Goal: Task Accomplishment & Management: Complete application form

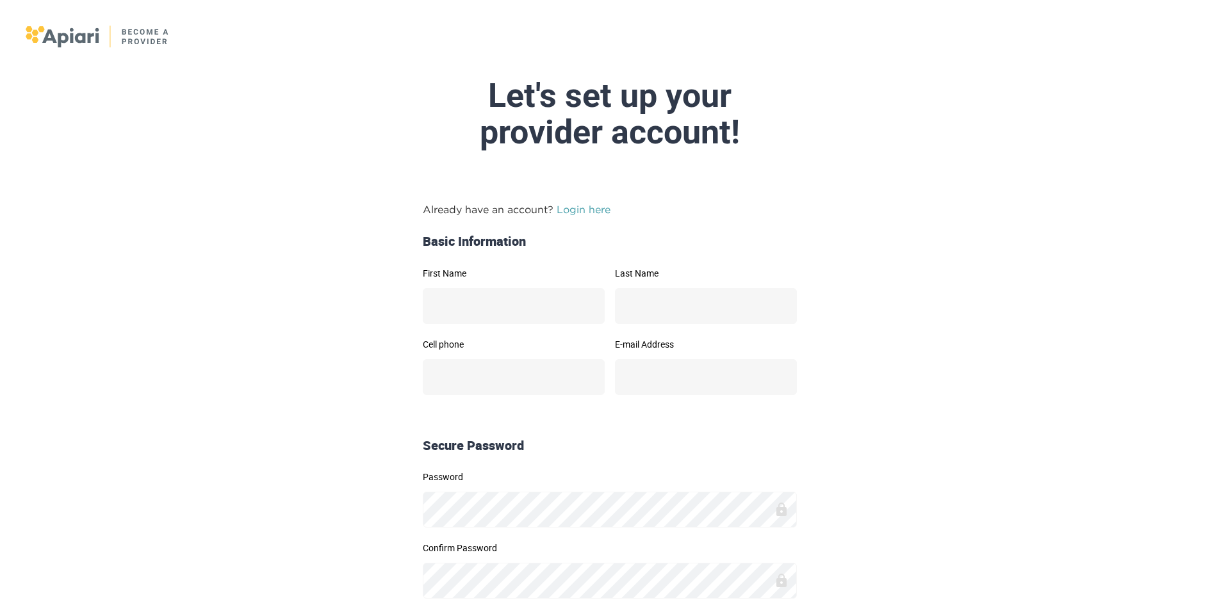
click at [644, 180] on div "Let's set up your provider account! Already have an account? Login here Basic I…" at bounding box center [609, 369] width 669 height 582
click at [534, 319] on input "First Name" at bounding box center [514, 306] width 182 height 36
type input "*"
type input "******"
type input "*"
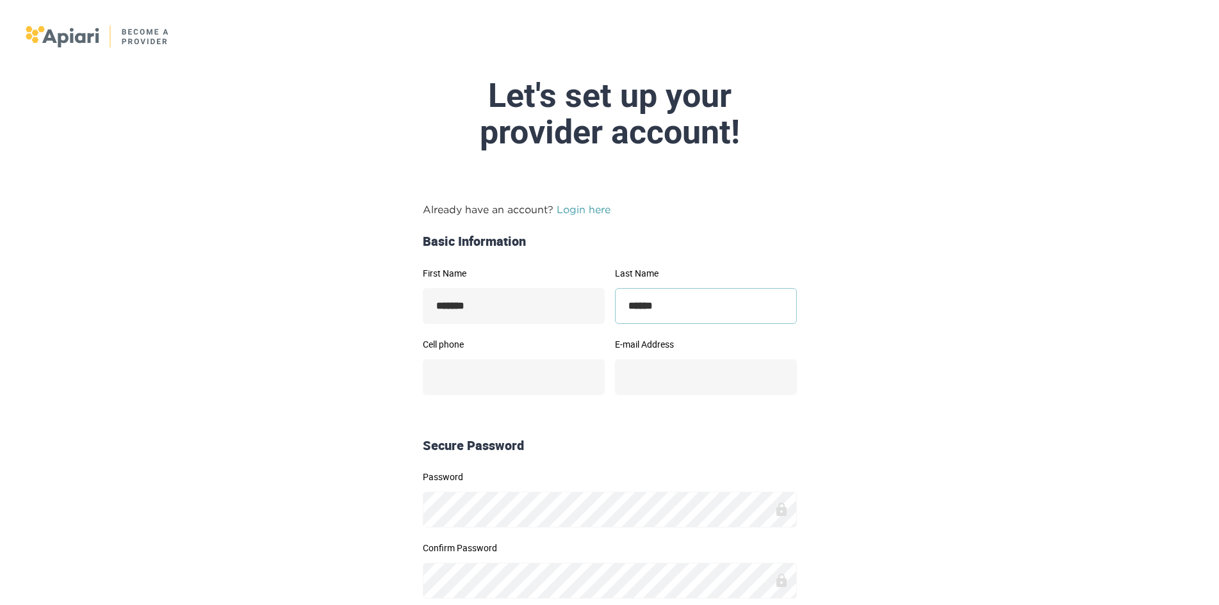
type input "******"
type input "**********"
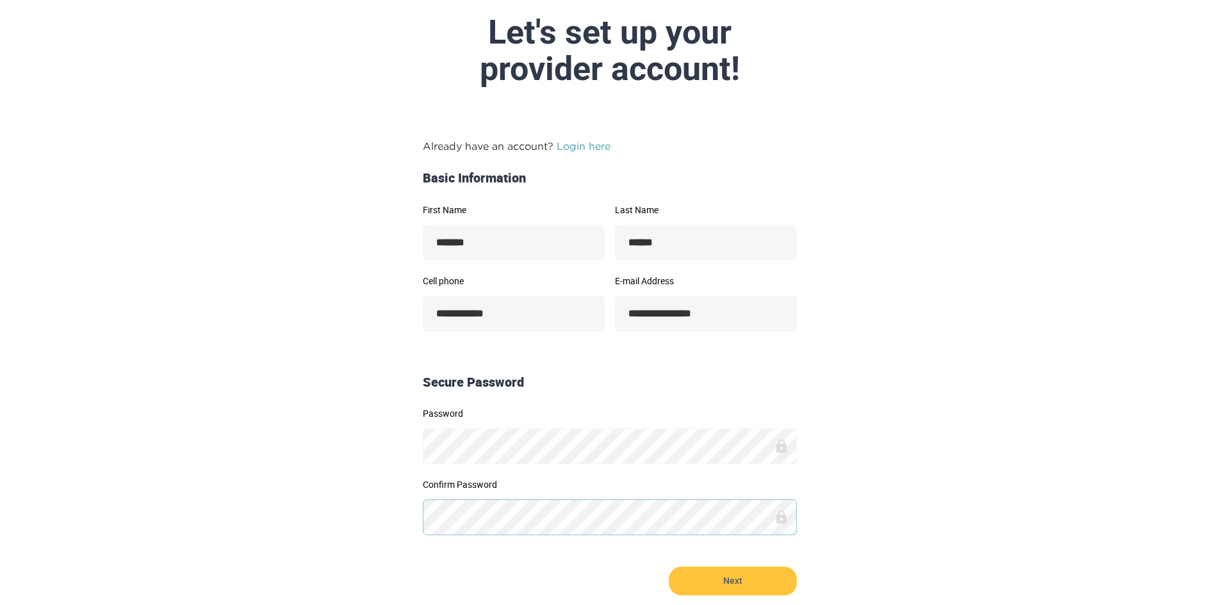
scroll to position [160, 0]
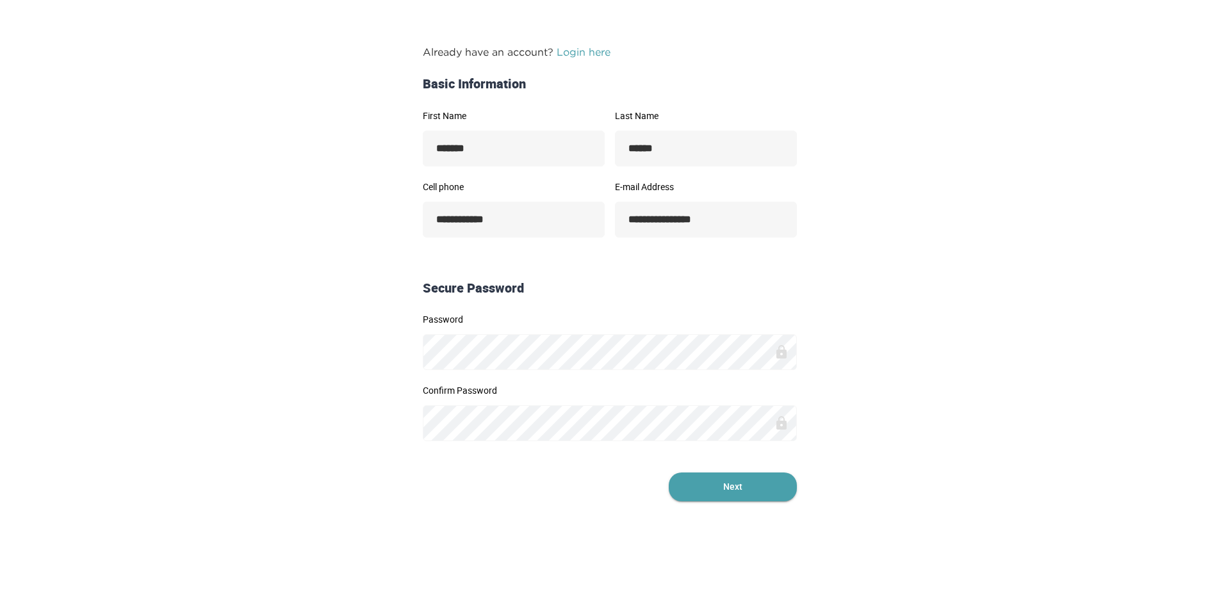
click at [735, 495] on span "Next" at bounding box center [733, 487] width 128 height 29
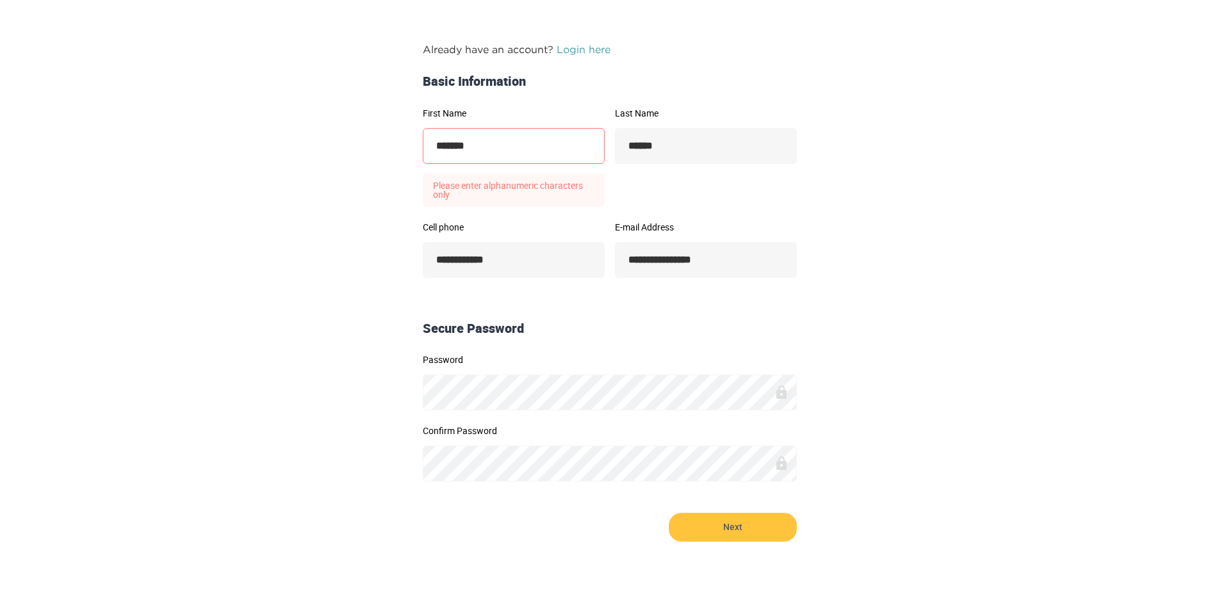
drag, startPoint x: 521, startPoint y: 148, endPoint x: 371, endPoint y: 161, distance: 150.5
click at [371, 161] on form "**********" at bounding box center [610, 292] width 656 height 500
type input "******"
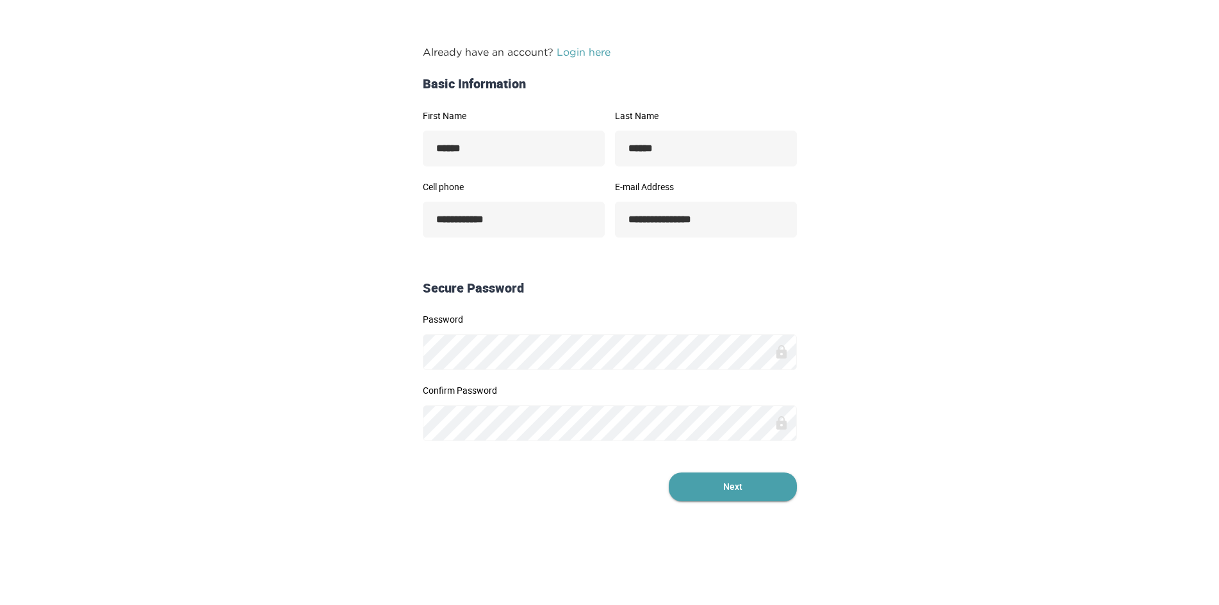
click at [763, 492] on span "Next" at bounding box center [733, 487] width 128 height 29
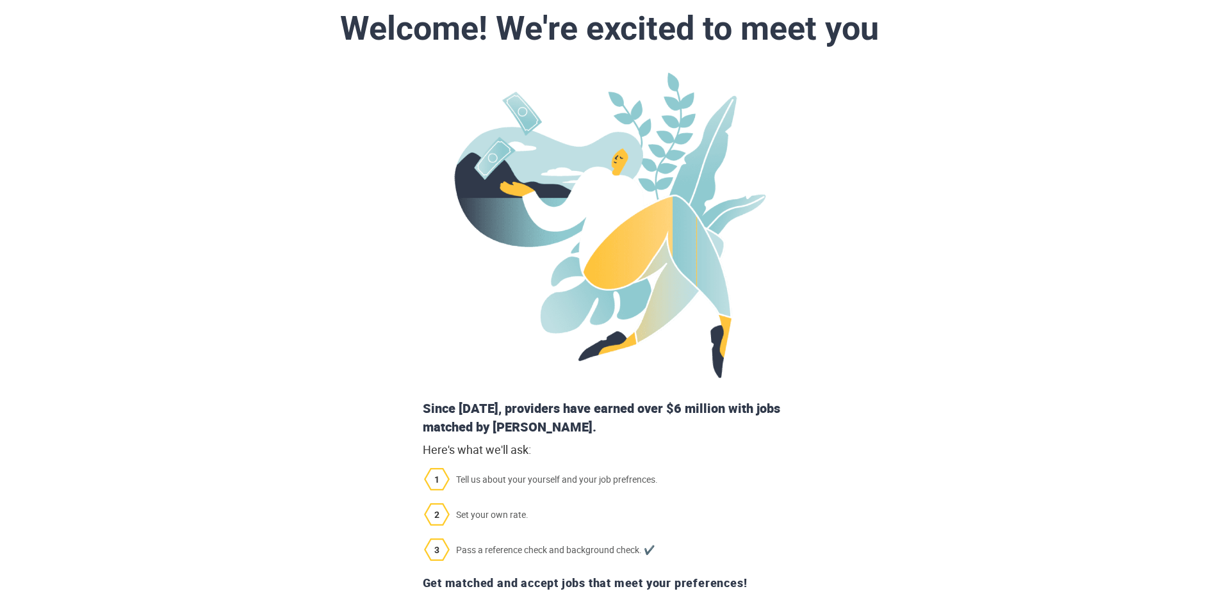
scroll to position [218, 0]
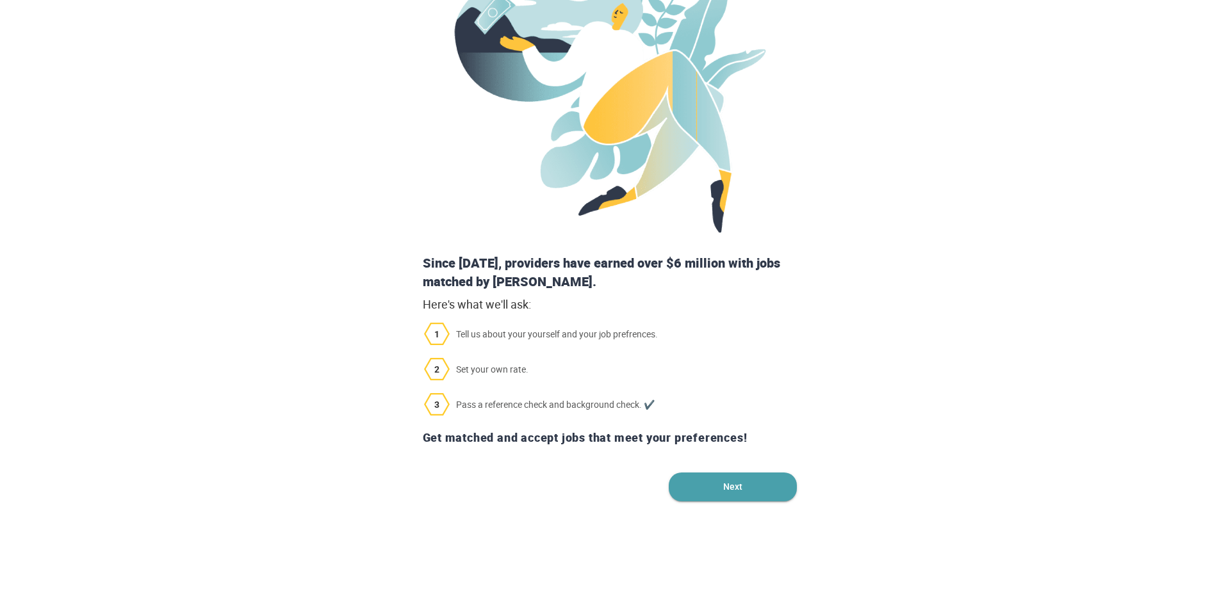
click at [755, 486] on span "Next" at bounding box center [733, 487] width 128 height 29
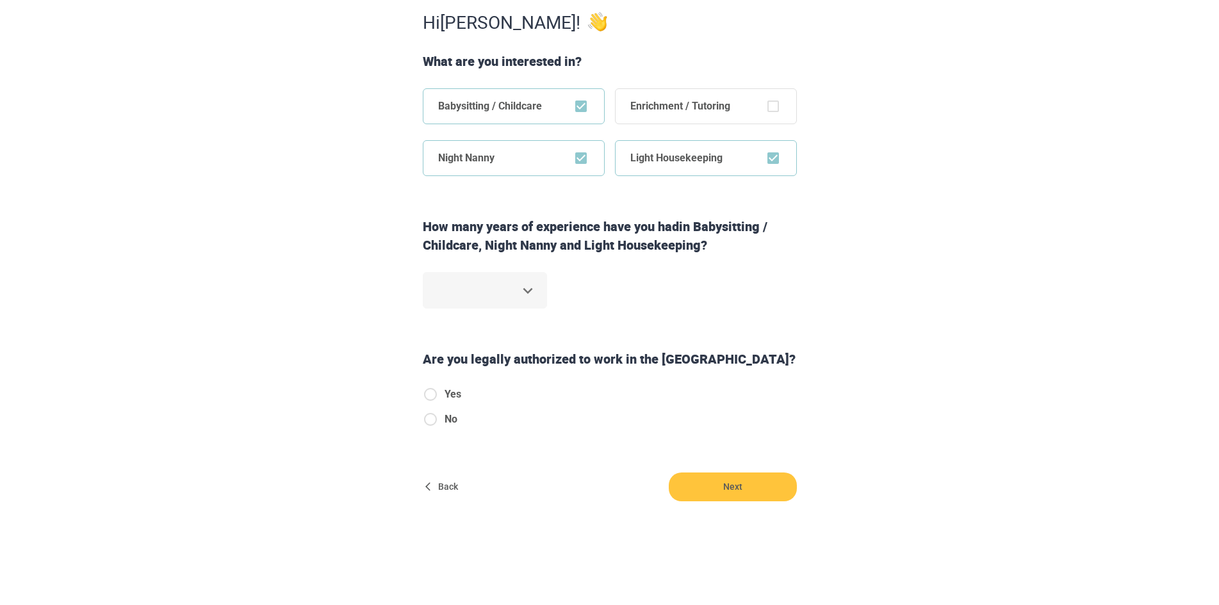
scroll to position [229, 0]
click at [527, 286] on body "Step 1 of 6 Some simple stuff first. Hi [PERSON_NAME] ! What are you interested…" at bounding box center [609, 77] width 1219 height 605
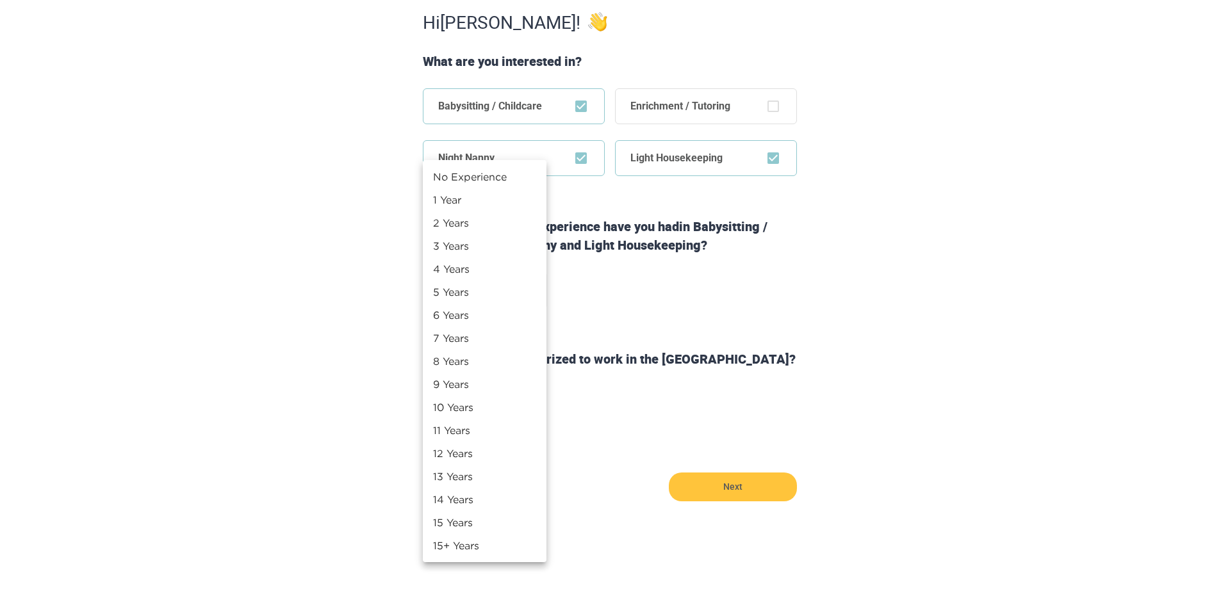
click at [461, 226] on li "2 Years" at bounding box center [485, 222] width 124 height 23
type input "*"
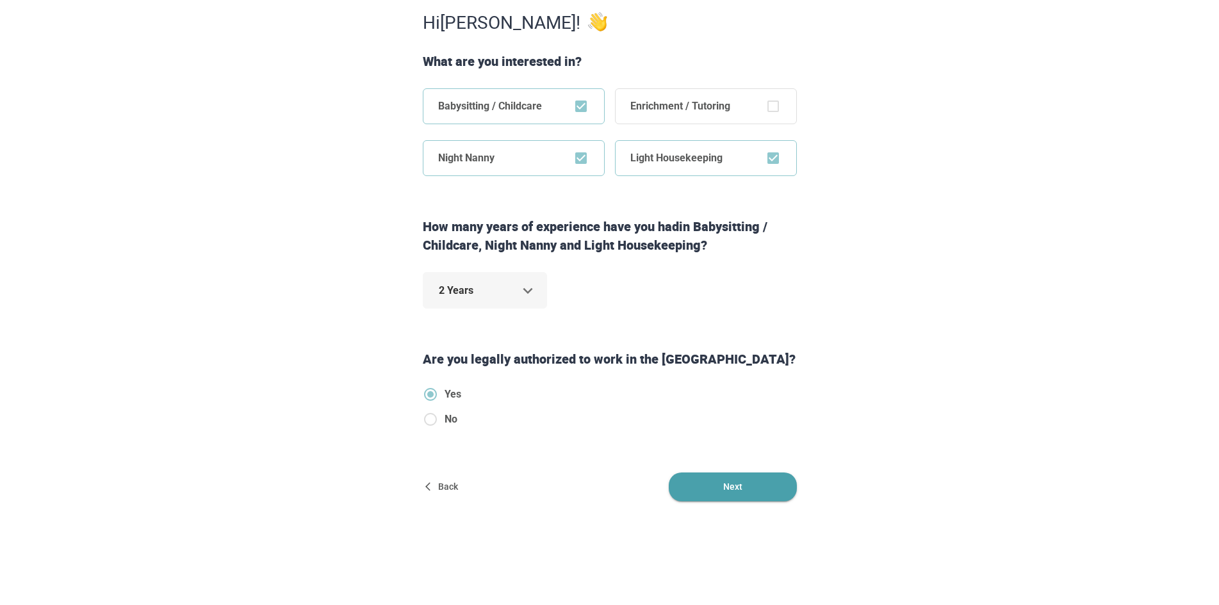
click at [807, 492] on form "Hi [PERSON_NAME] ! What are you interested in? Babysitting / Childcare Enrichme…" at bounding box center [610, 255] width 656 height 493
click at [769, 483] on span "Next" at bounding box center [733, 487] width 128 height 29
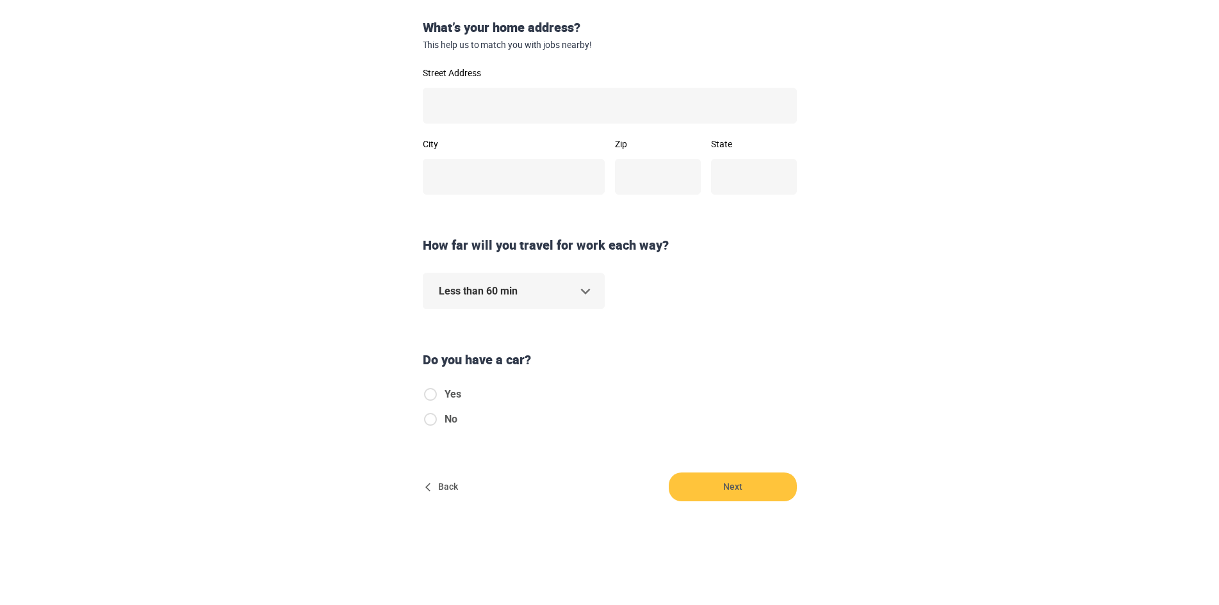
scroll to position [0, 0]
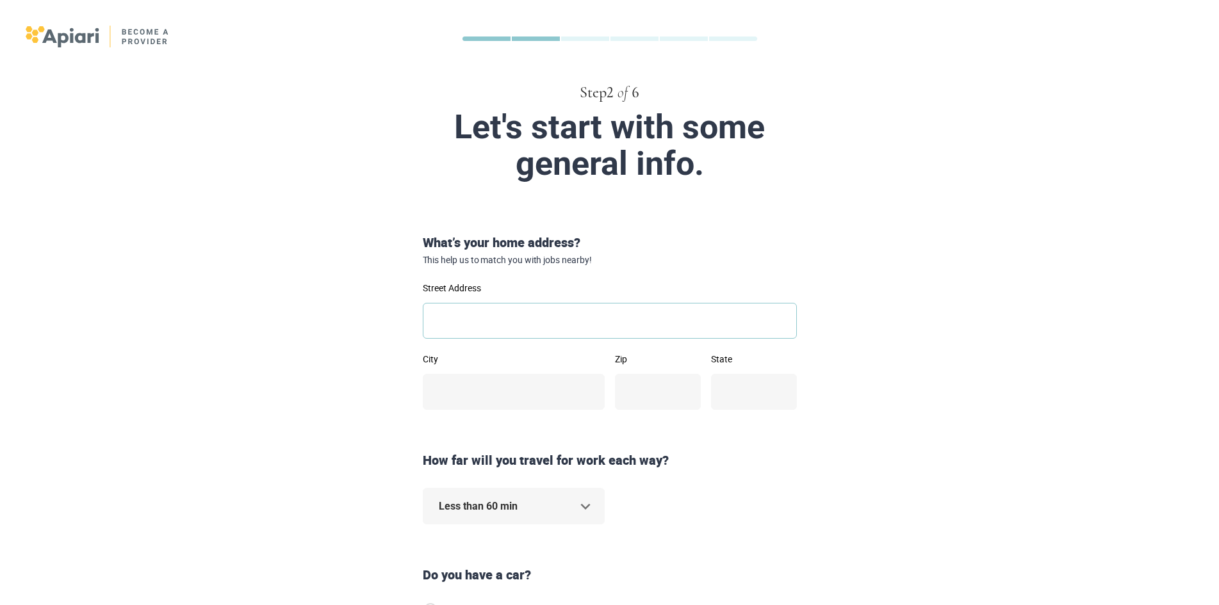
click at [493, 314] on input "Street Address" at bounding box center [610, 321] width 374 height 36
type input "**********"
type input "*****"
type input "**"
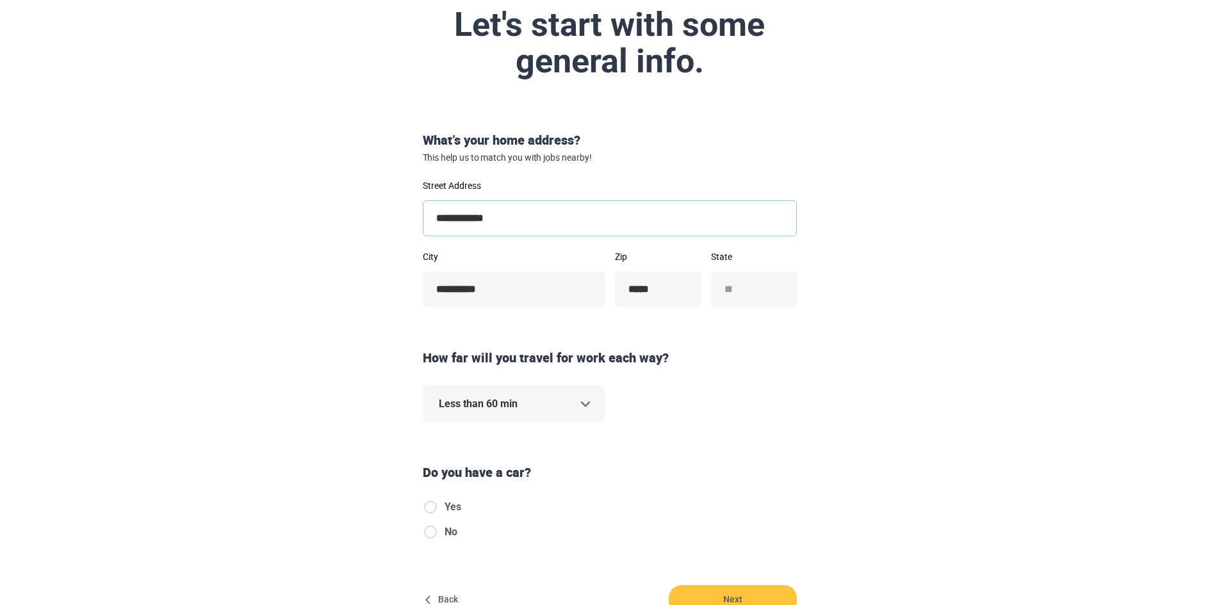
scroll to position [220, 0]
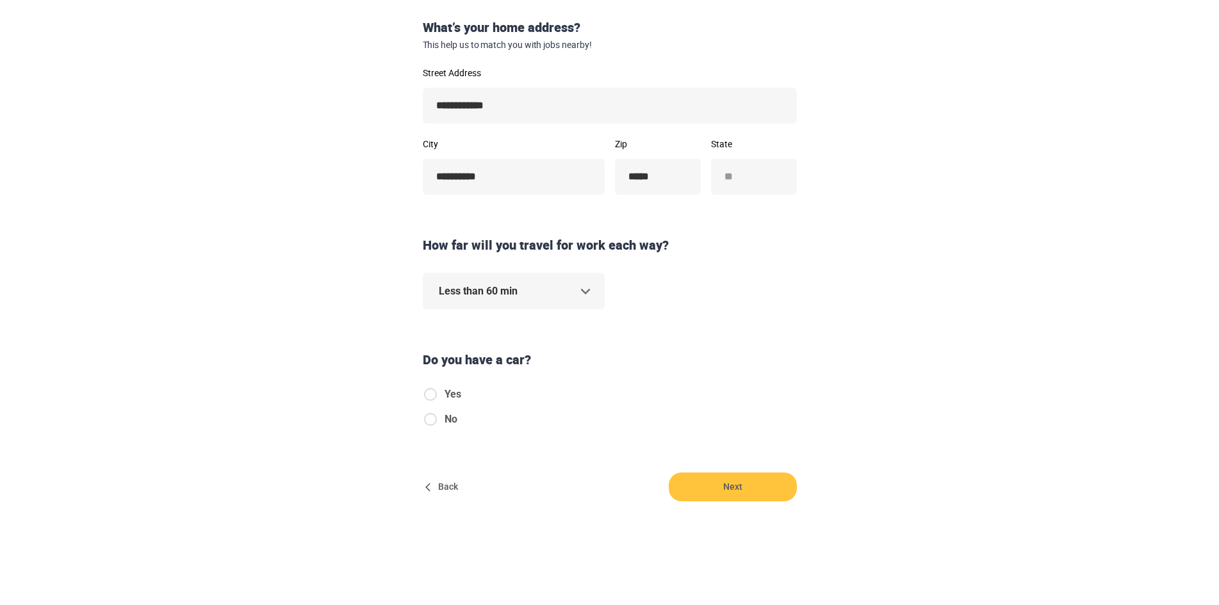
click at [596, 289] on body "**********" at bounding box center [609, 87] width 1219 height 605
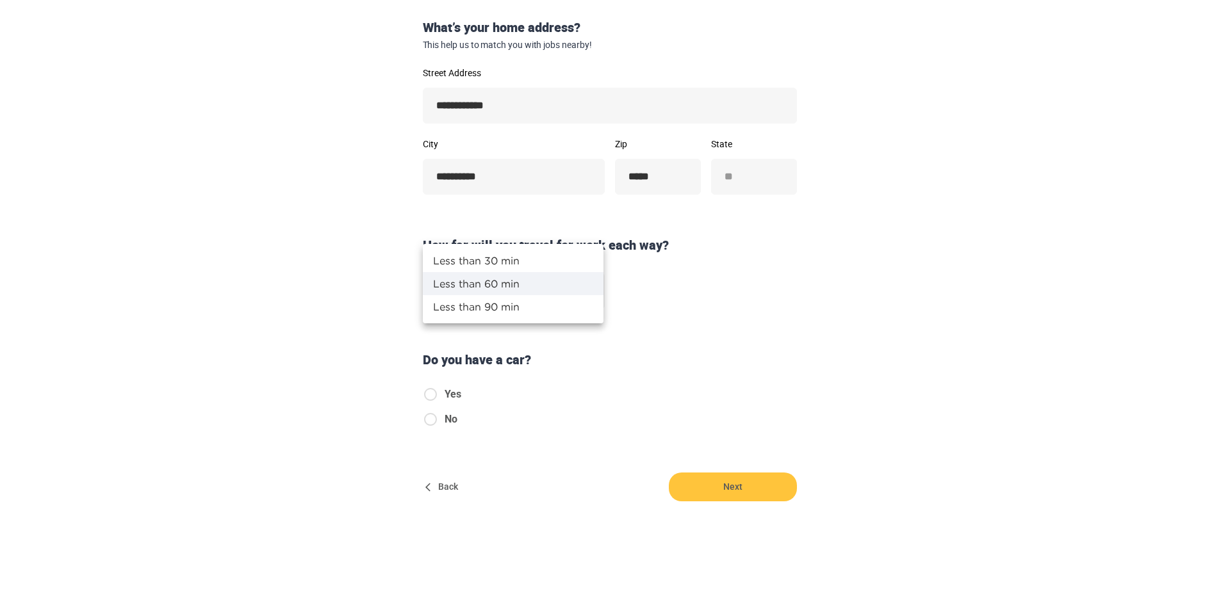
click at [571, 267] on li "Less than 30 min" at bounding box center [513, 260] width 181 height 23
type input "**"
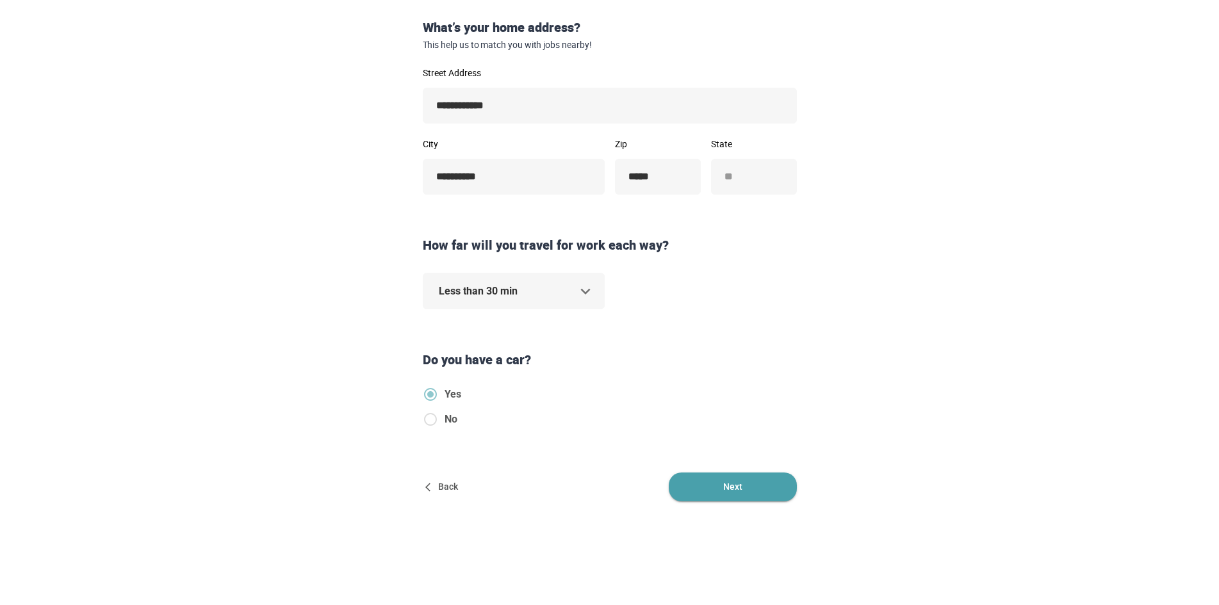
click at [748, 486] on span "Next" at bounding box center [733, 487] width 128 height 29
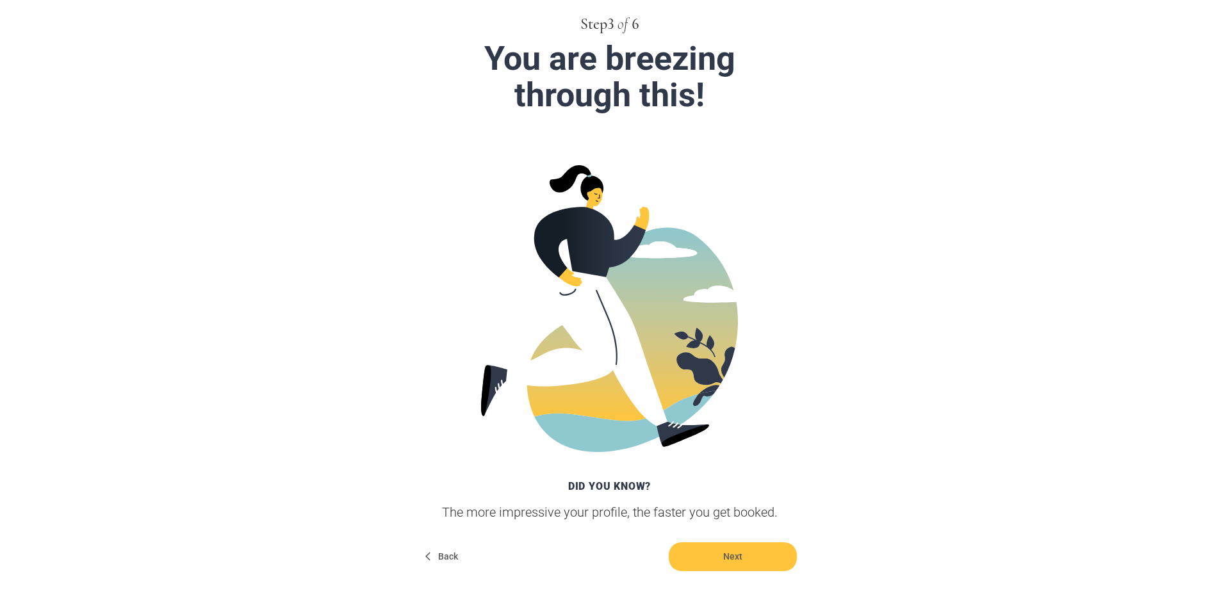
scroll to position [139, 0]
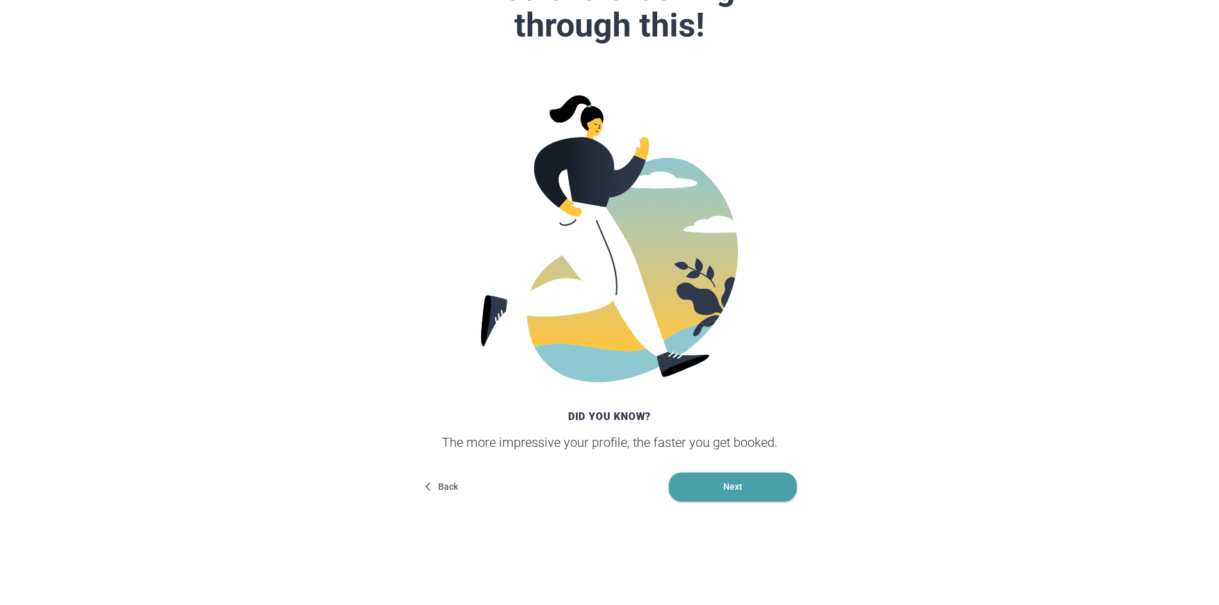
click at [731, 496] on span "Next" at bounding box center [733, 487] width 128 height 29
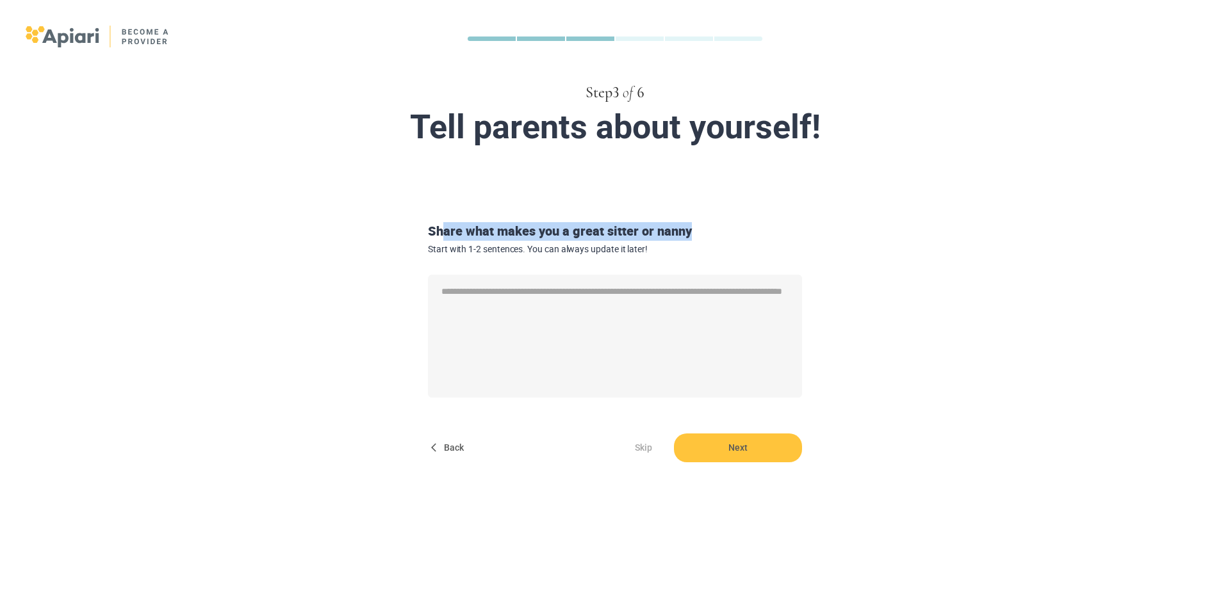
drag, startPoint x: 692, startPoint y: 231, endPoint x: 641, endPoint y: 243, distance: 52.7
click at [452, 241] on div "Share what makes you a great sitter or nanny Start with 1-2 sentences. You can …" at bounding box center [615, 238] width 384 height 32
drag, startPoint x: 652, startPoint y: 254, endPoint x: 421, endPoint y: 234, distance: 231.4
click at [421, 234] on form "Share what makes you a great sitter or nanny Start with 1-2 sentences. You can …" at bounding box center [615, 329] width 656 height 265
copy div "Share what makes you a great sitter or nanny Start with 1-2 sentences. You can …"
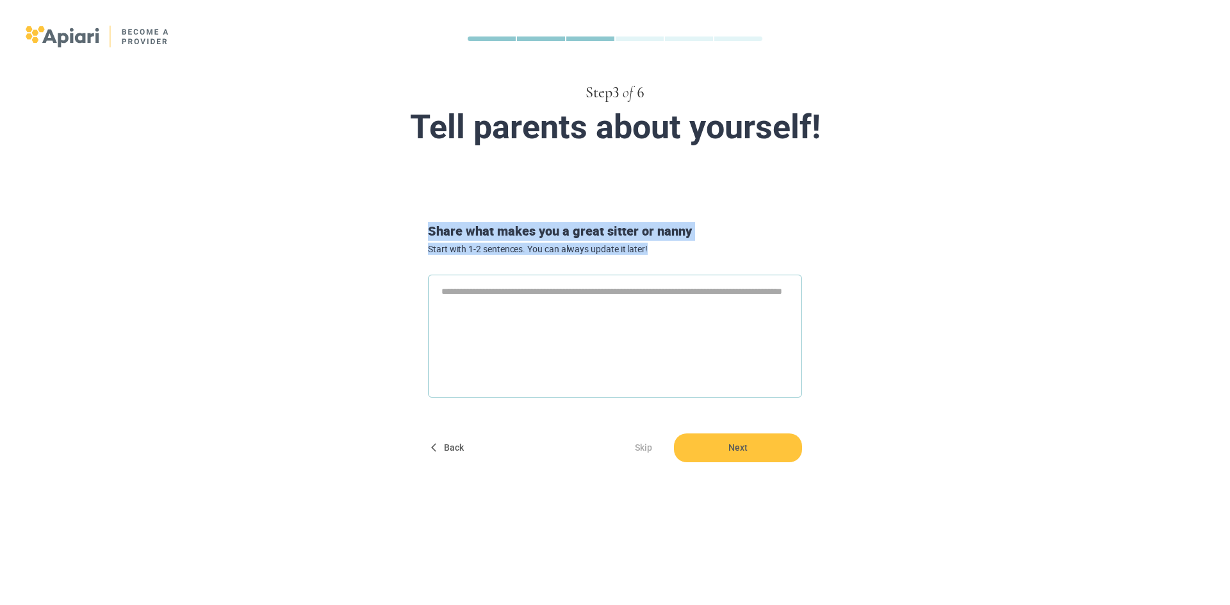
type textarea "*"
click at [552, 342] on textarea at bounding box center [615, 336] width 374 height 123
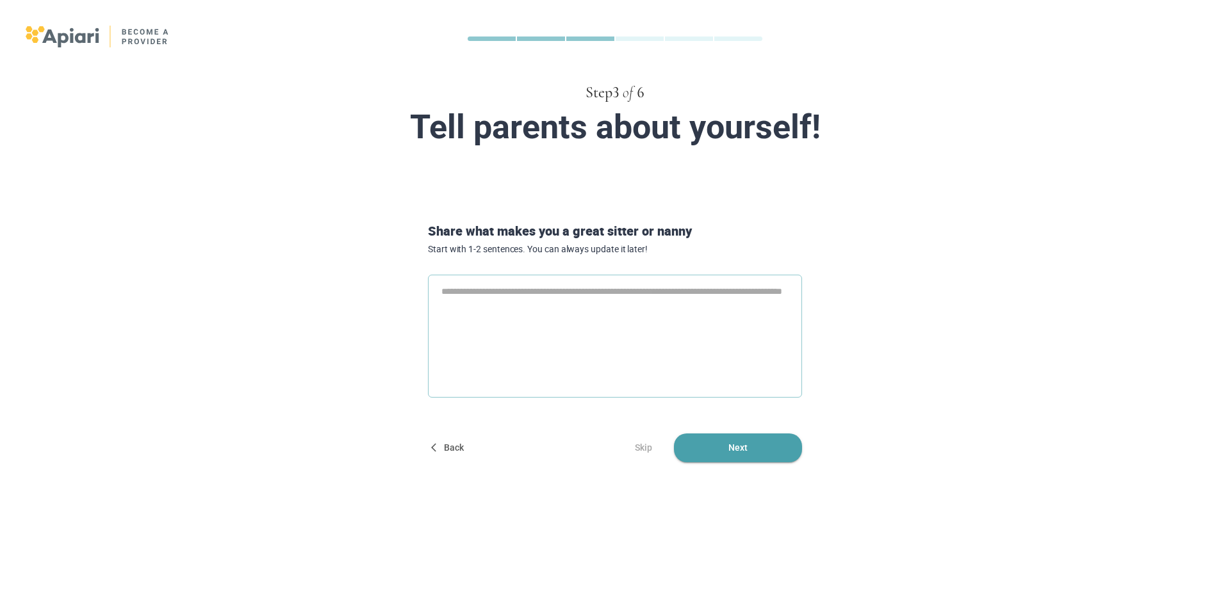
paste textarea "**********"
type textarea "**********"
type textarea "*"
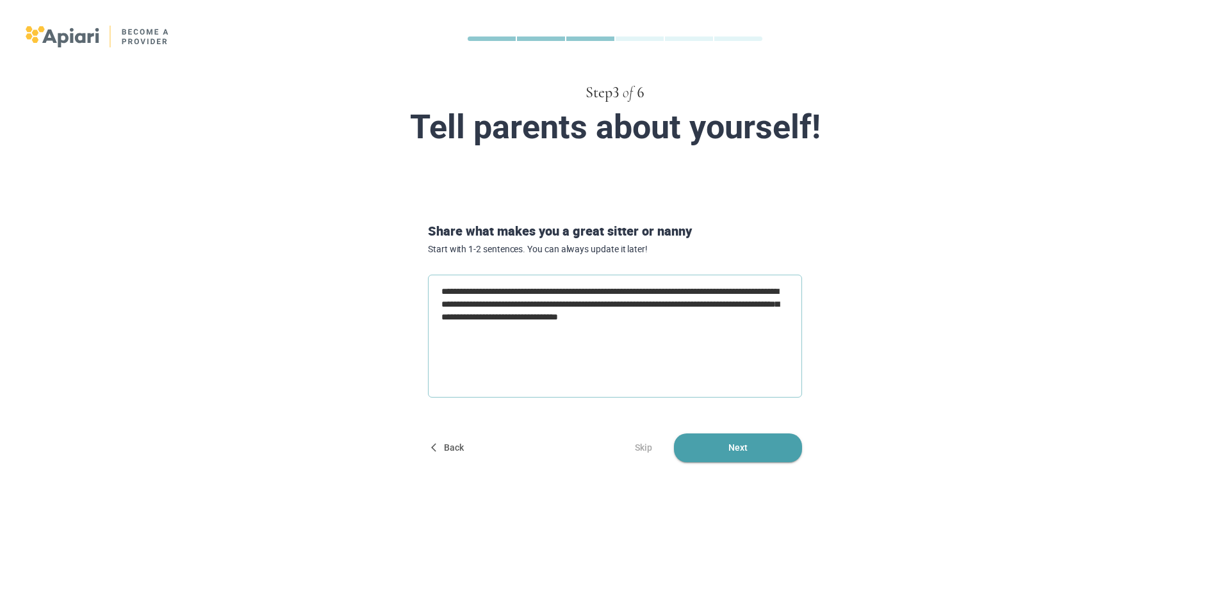
type textarea "**********"
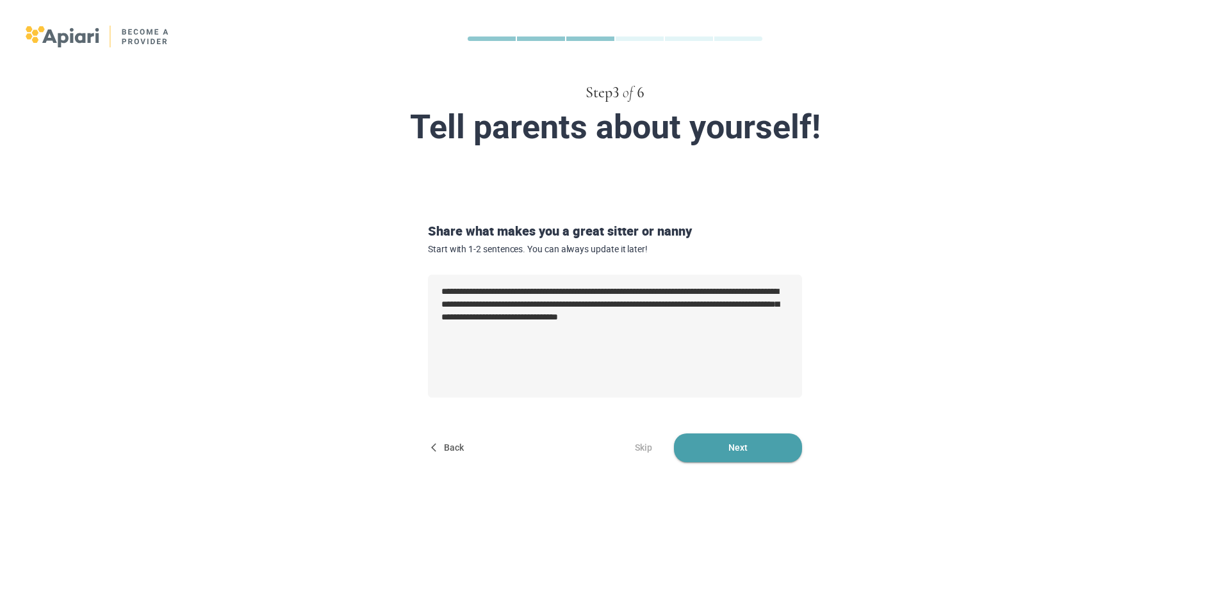
click at [759, 445] on span "Next" at bounding box center [738, 448] width 128 height 29
type textarea "*"
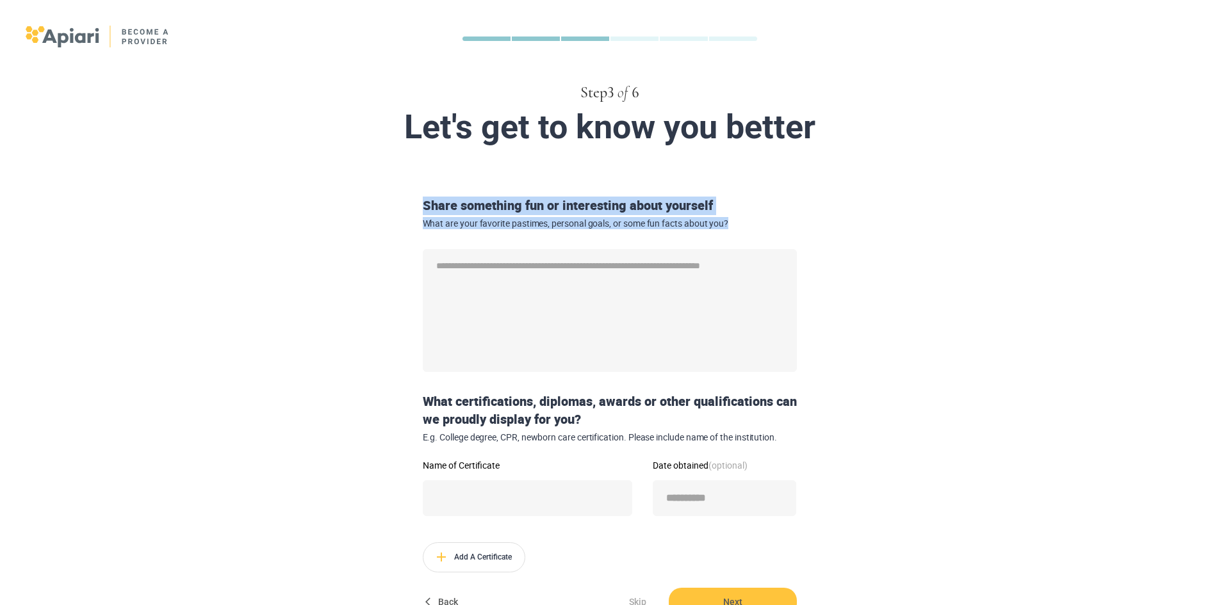
drag, startPoint x: 730, startPoint y: 226, endPoint x: 421, endPoint y: 211, distance: 309.8
click at [421, 211] on div "Share something fun or interesting about yourself What are your favorite pastim…" at bounding box center [610, 213] width 384 height 32
copy div "Share something fun or interesting about yourself What are your favorite pastim…"
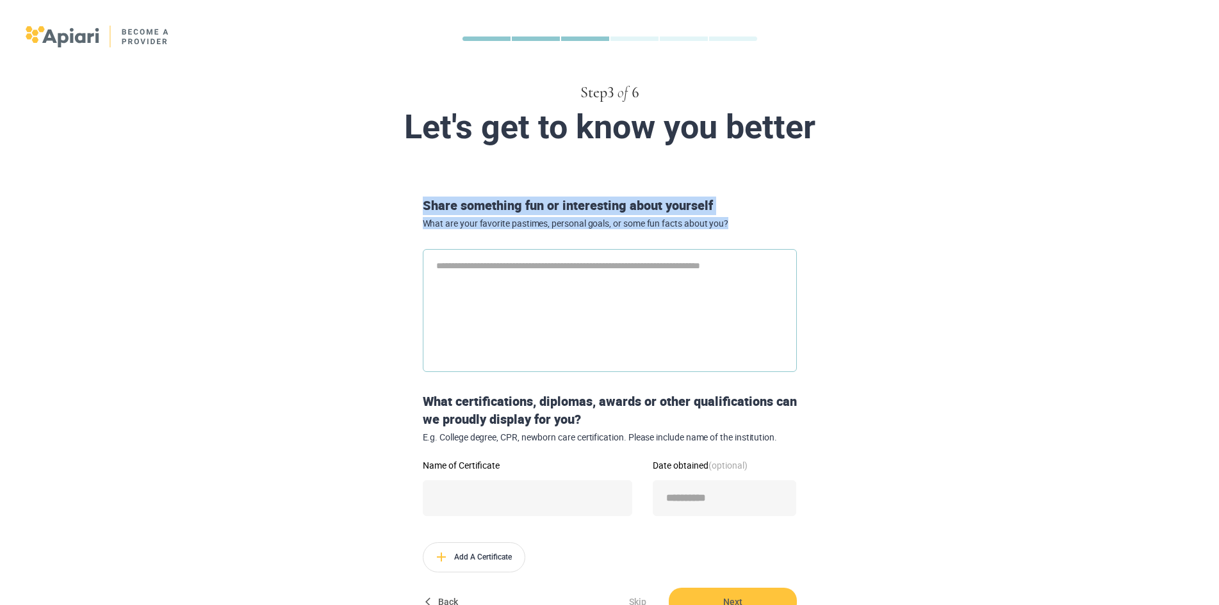
type textarea "*"
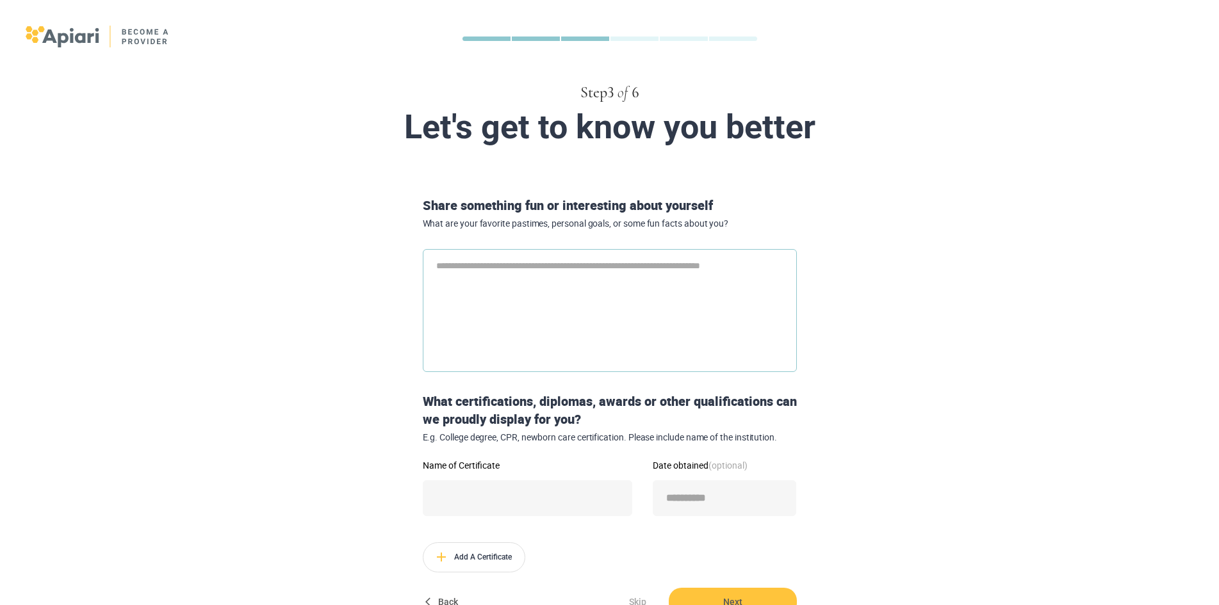
click at [515, 330] on textarea at bounding box center [610, 310] width 374 height 123
paste textarea "**********"
type textarea "**********"
type textarea "*"
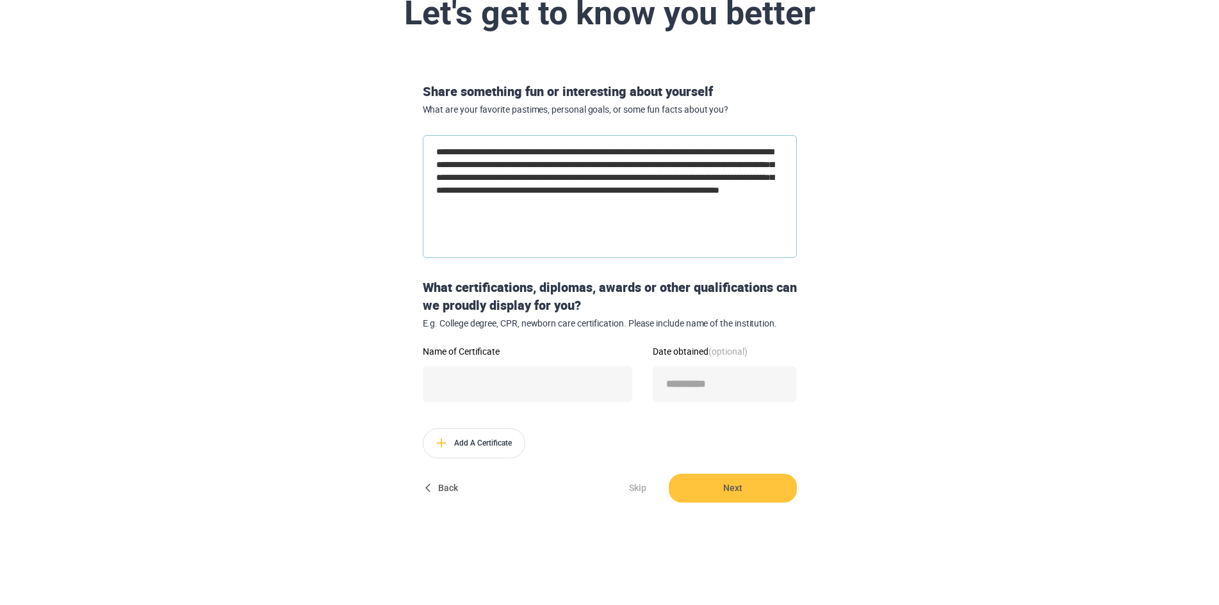
scroll to position [115, 0]
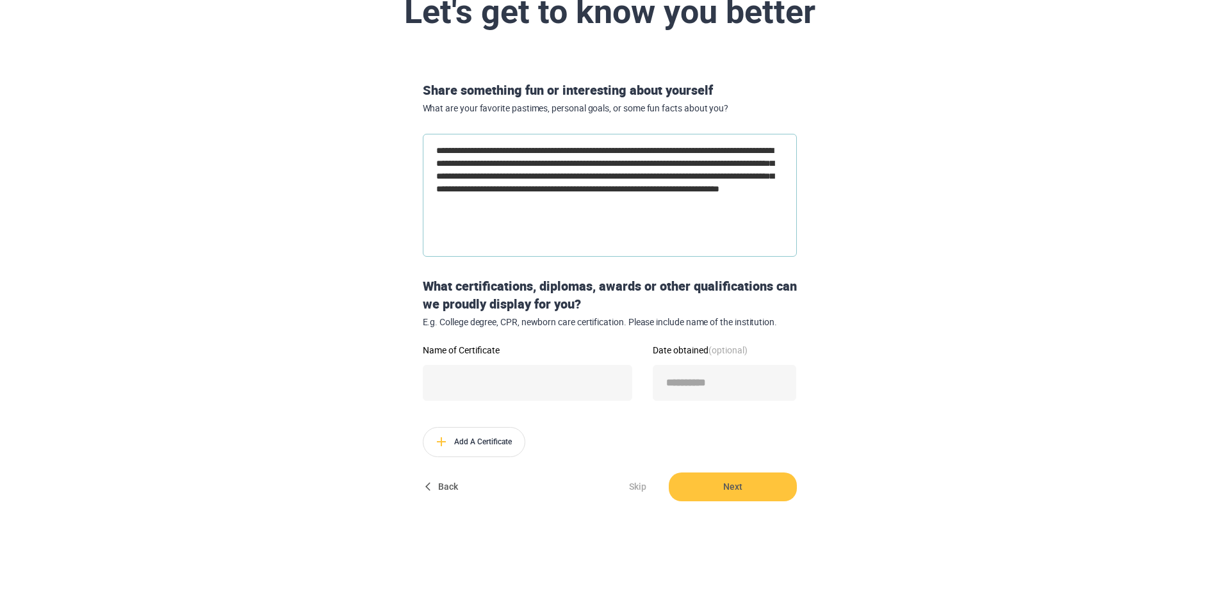
type textarea "**********"
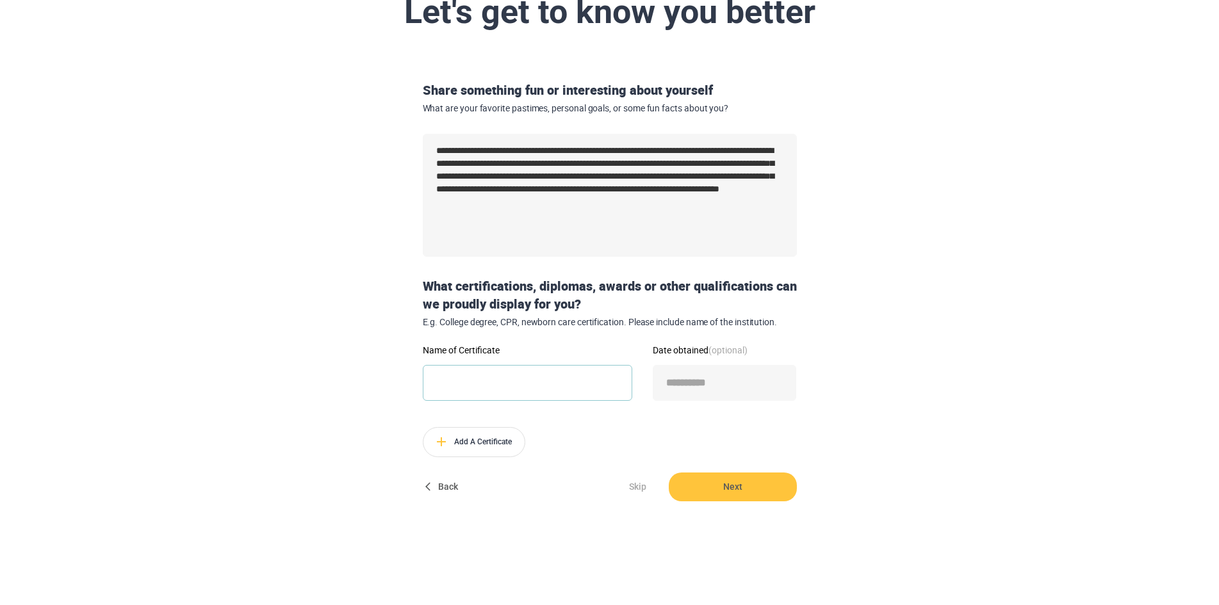
type textarea "*"
click at [589, 374] on input "Name of Certificate" at bounding box center [527, 383] width 209 height 36
type input "*"
type input "**********"
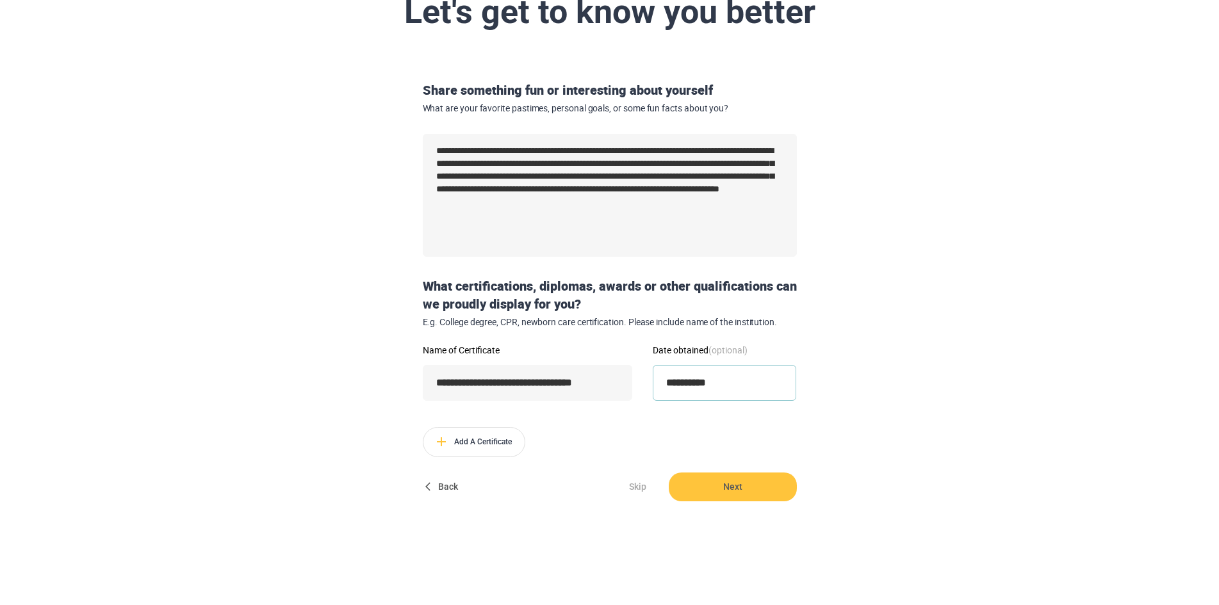
scroll to position [0, 0]
type input "**********"
click at [457, 453] on span "Add A Certificate" at bounding box center [473, 442] width 101 height 29
type textarea "*"
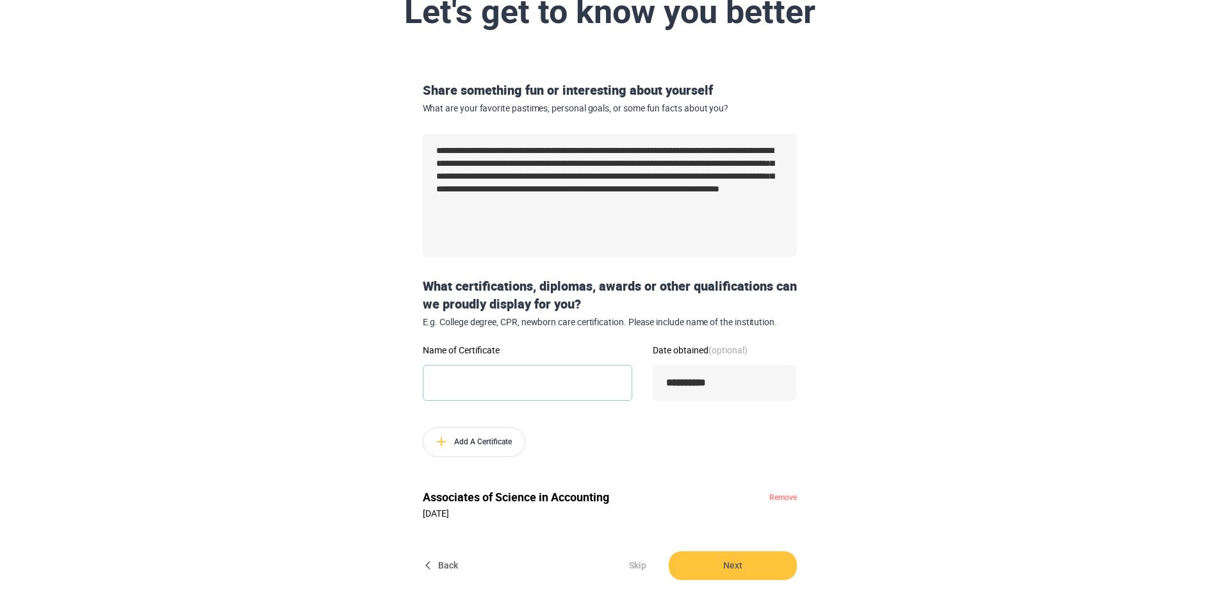
click at [537, 384] on input "Name of Certificate" at bounding box center [527, 383] width 209 height 36
type input "**********"
click at [491, 442] on span "Add A Certificate" at bounding box center [473, 442] width 101 height 29
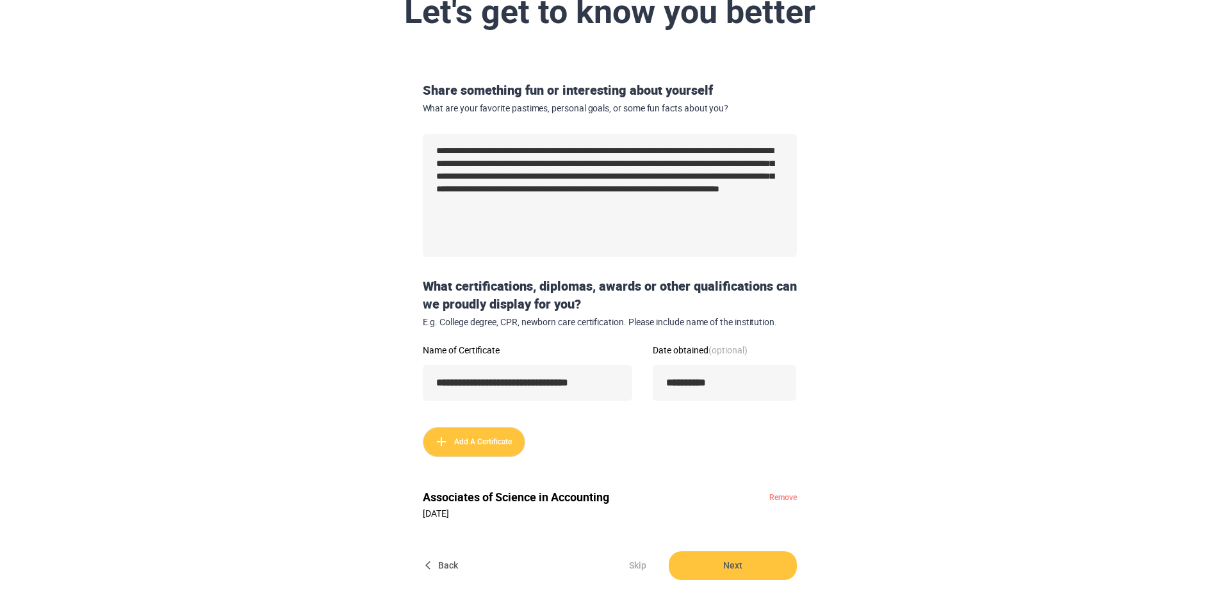
type textarea "*"
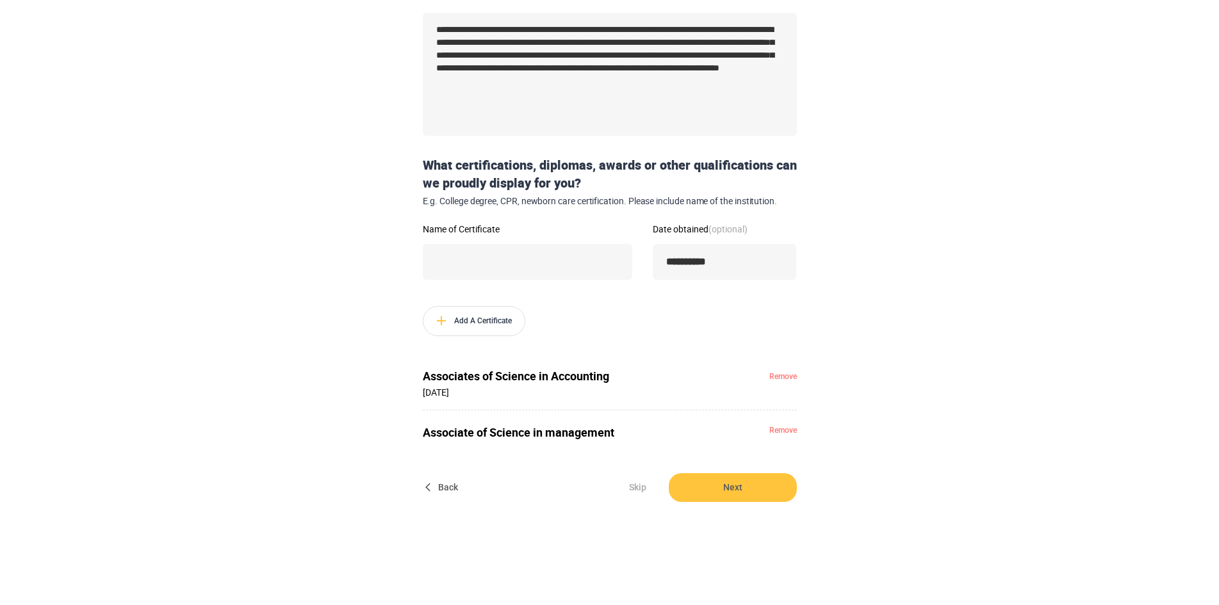
scroll to position [237, 0]
click at [752, 496] on span "Next" at bounding box center [733, 487] width 128 height 29
type textarea "*"
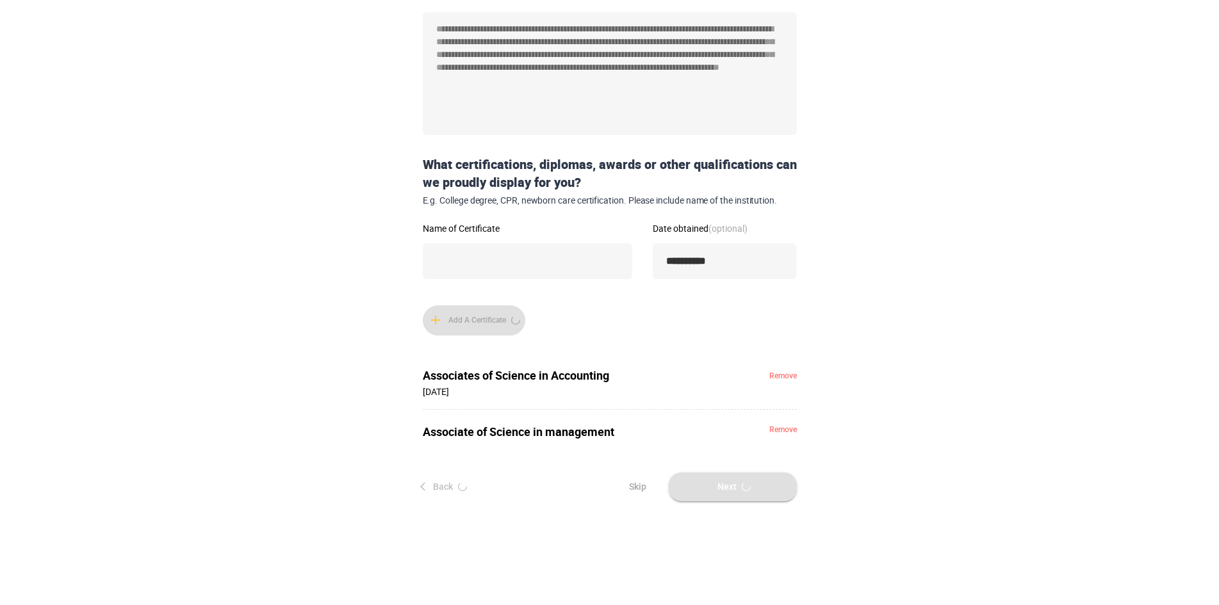
scroll to position [0, 0]
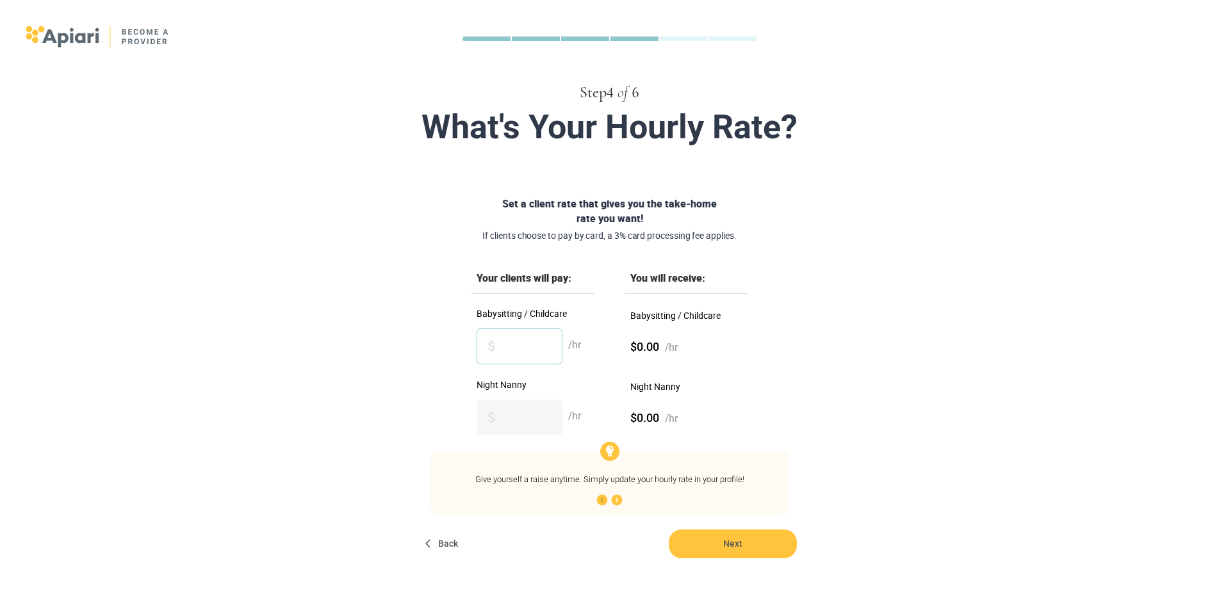
click at [544, 344] on input "*" at bounding box center [520, 347] width 86 height 36
drag, startPoint x: 489, startPoint y: 349, endPoint x: 441, endPoint y: 350, distance: 47.4
click at [441, 350] on div "Your clients will pay: You will receive: Babysitting / Childcare * /hr Babysitt…" at bounding box center [610, 394] width 359 height 242
type input "**"
click at [522, 422] on input "Night Nanny" at bounding box center [520, 418] width 86 height 36
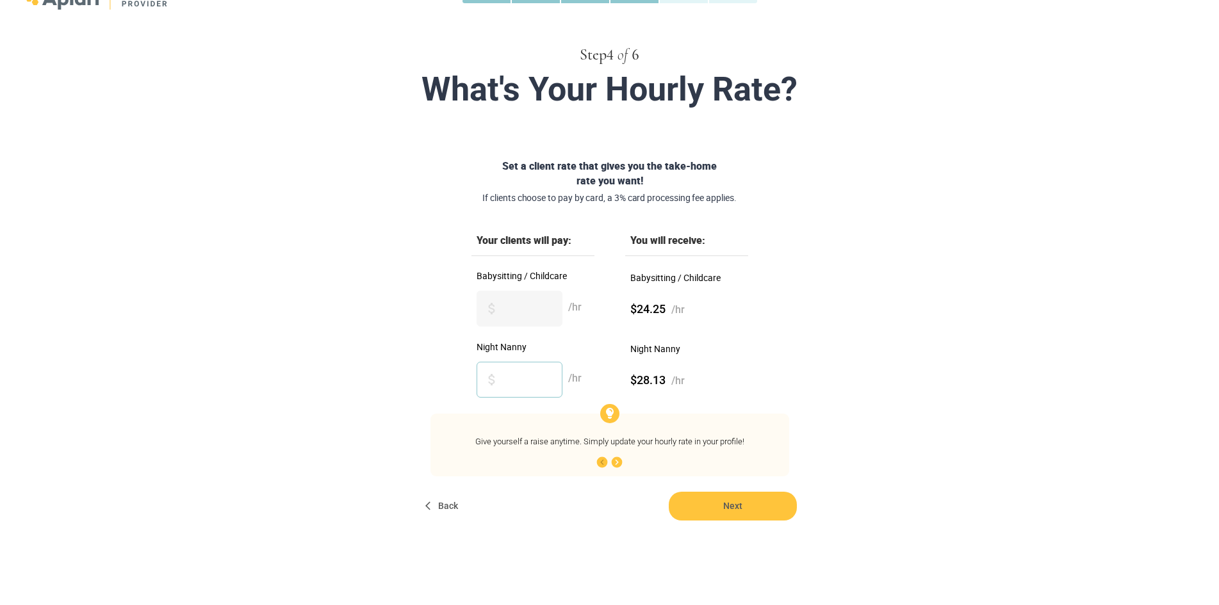
scroll to position [59, 0]
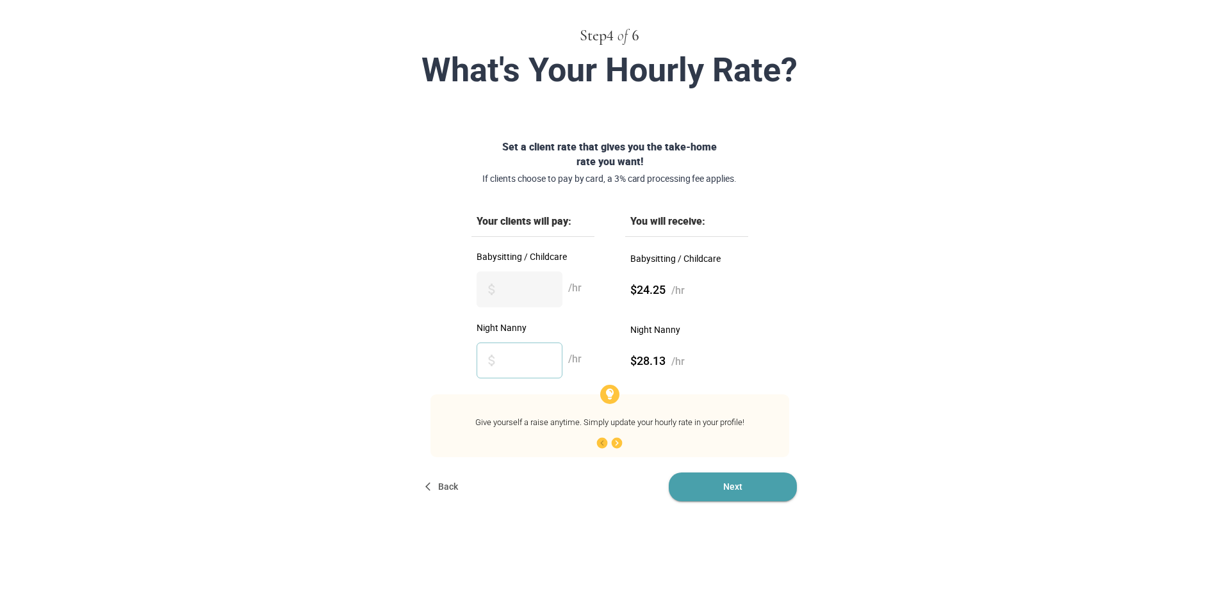
type input "**"
click at [714, 486] on span "Next" at bounding box center [733, 487] width 128 height 29
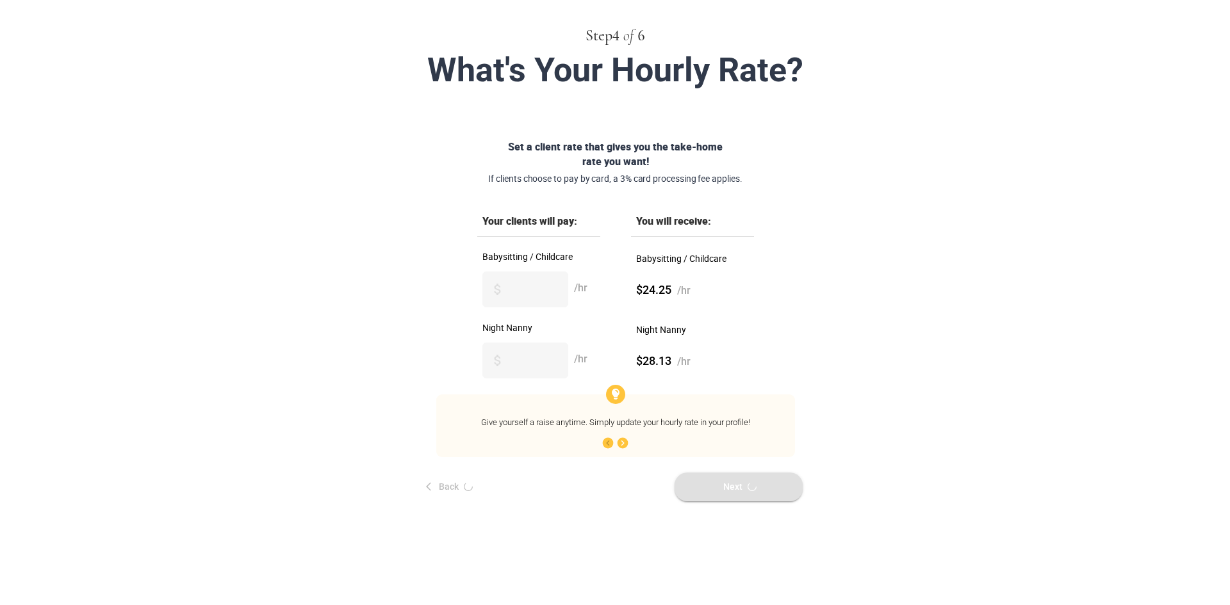
scroll to position [0, 0]
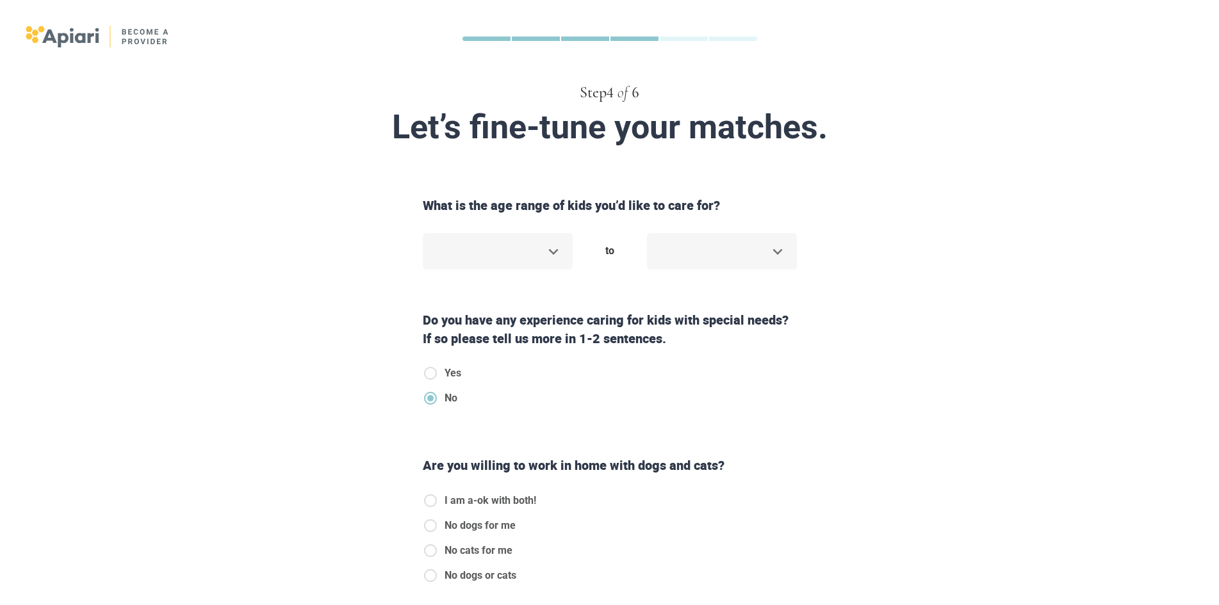
click at [540, 238] on body "Step 4 of 6 Let’s fine-tune your matches. What is the age range of kids you’d l…" at bounding box center [609, 302] width 1219 height 605
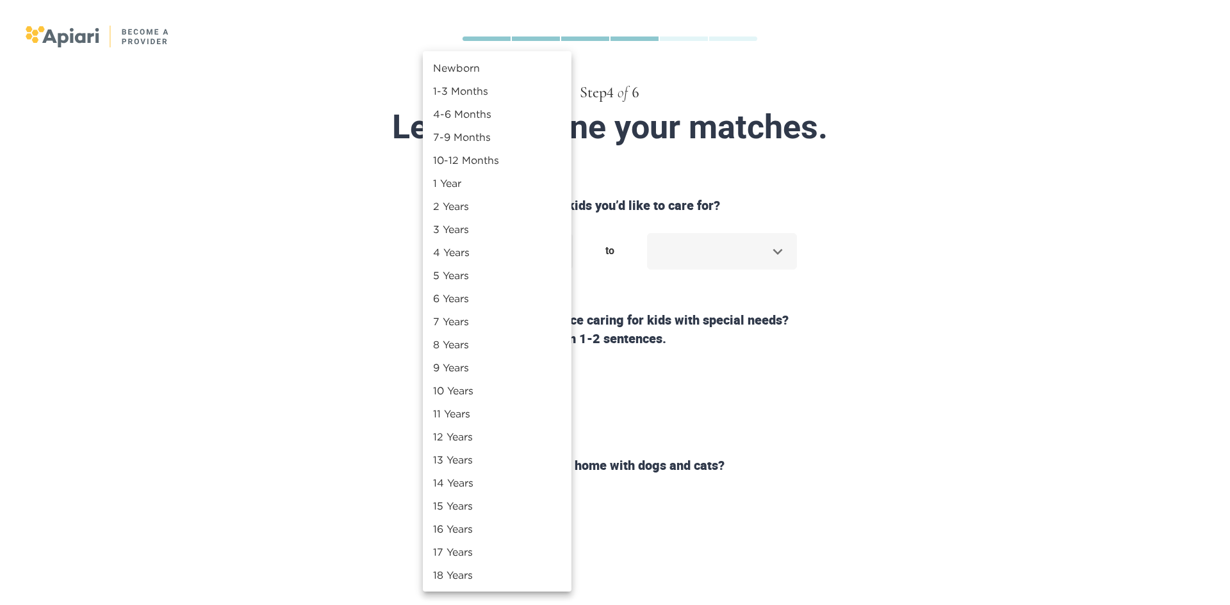
click at [509, 72] on li "Newborn" at bounding box center [497, 67] width 149 height 23
type input "*"
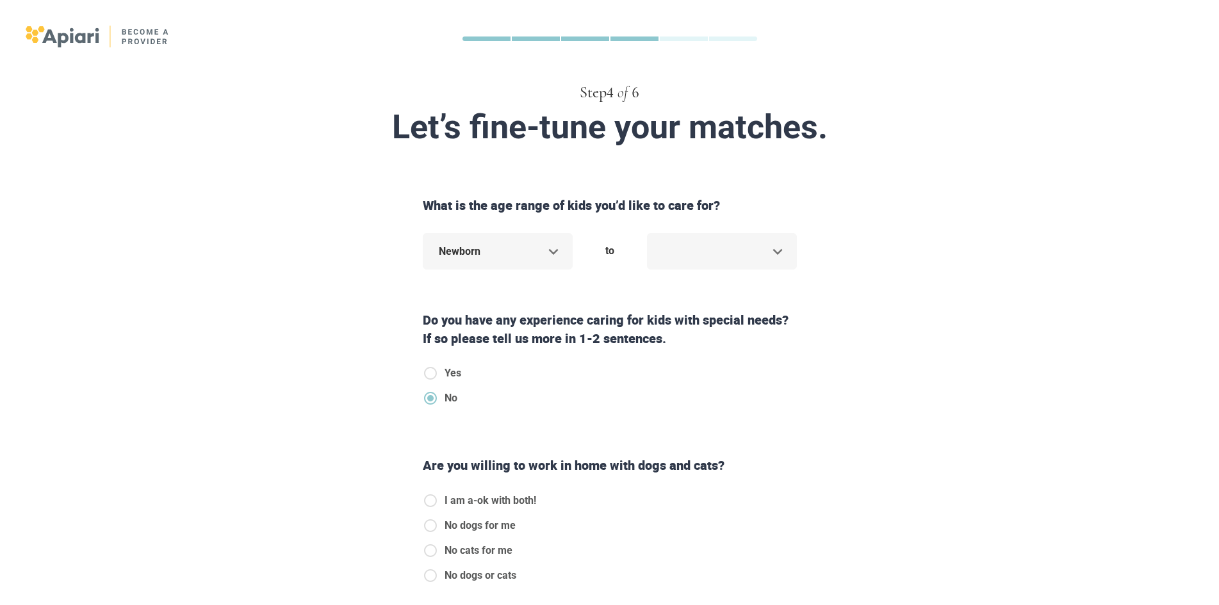
click at [766, 256] on body "Step 4 of 6 Let’s fine-tune your matches. What is the age range of kids you’d l…" at bounding box center [609, 302] width 1219 height 605
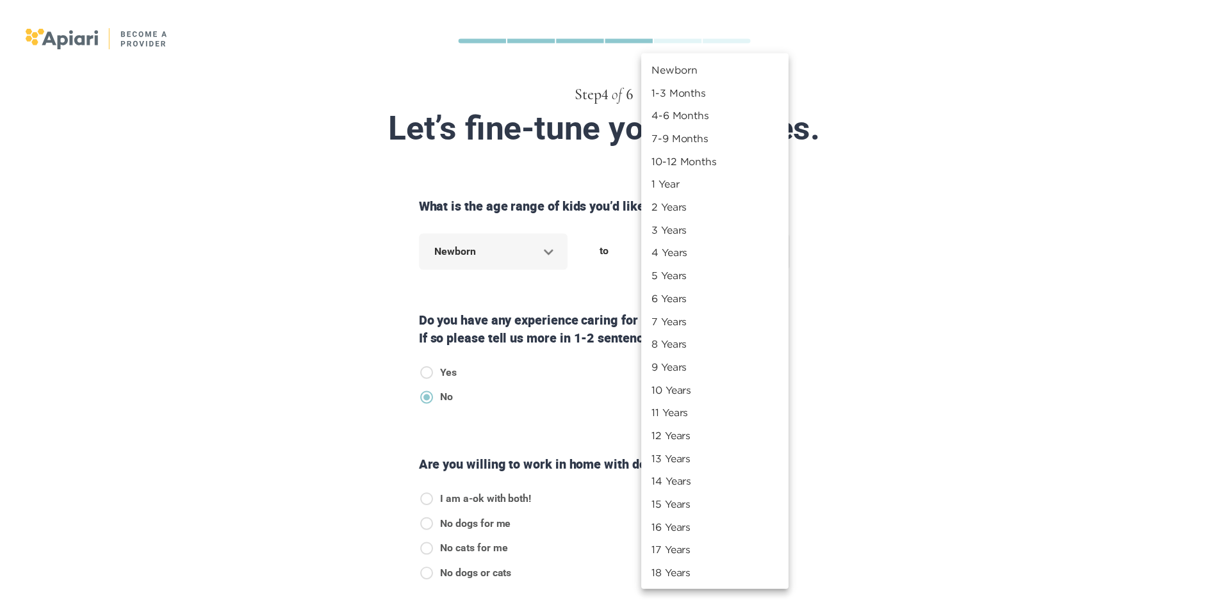
scroll to position [41, 0]
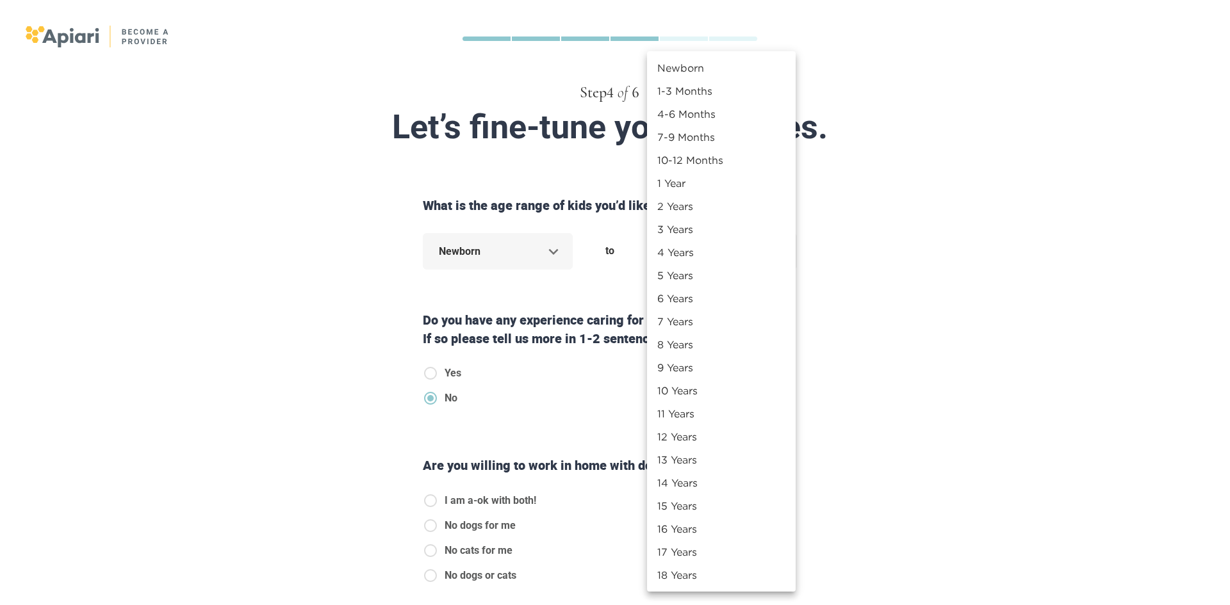
click at [723, 575] on li "18 Years" at bounding box center [721, 575] width 149 height 23
type input "**"
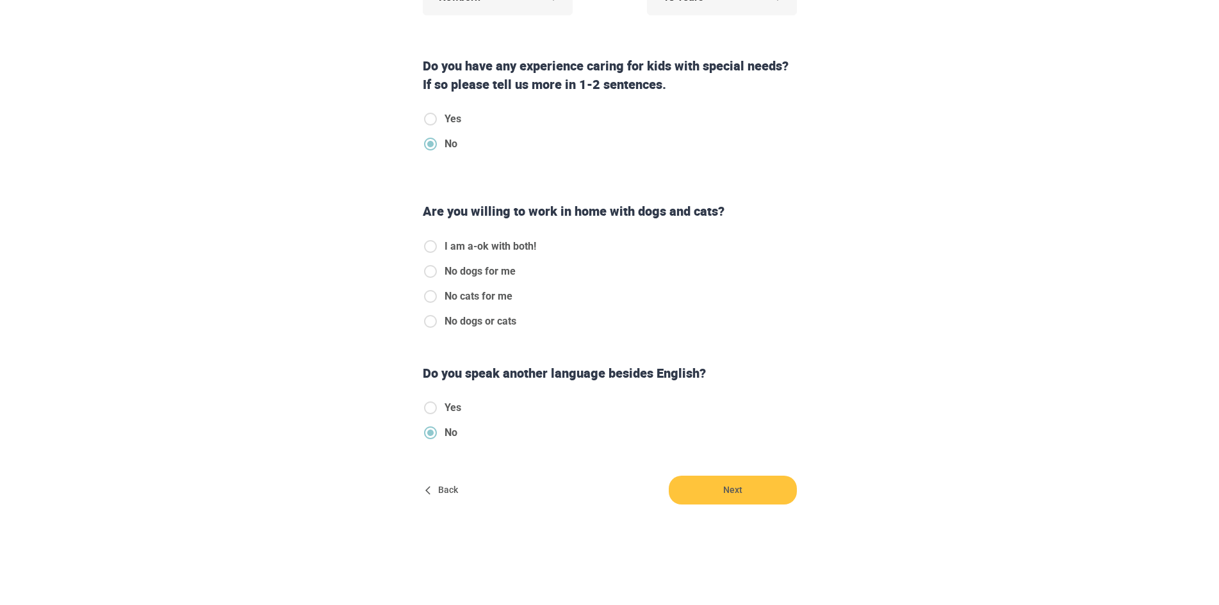
scroll to position [256, 0]
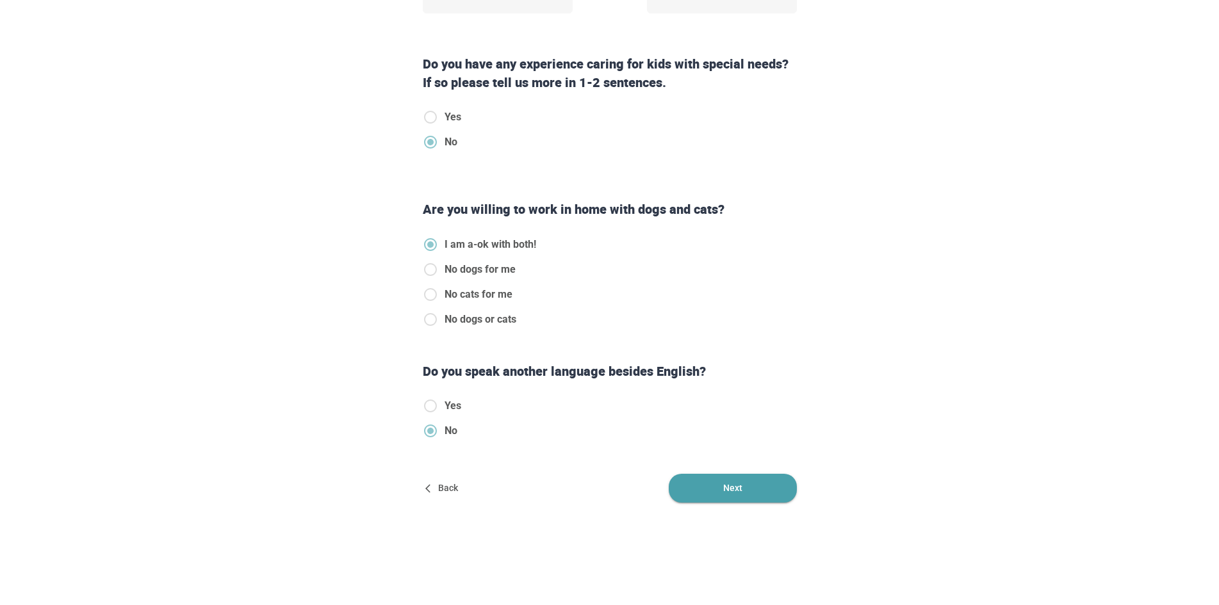
click at [720, 499] on span "Next" at bounding box center [733, 488] width 128 height 29
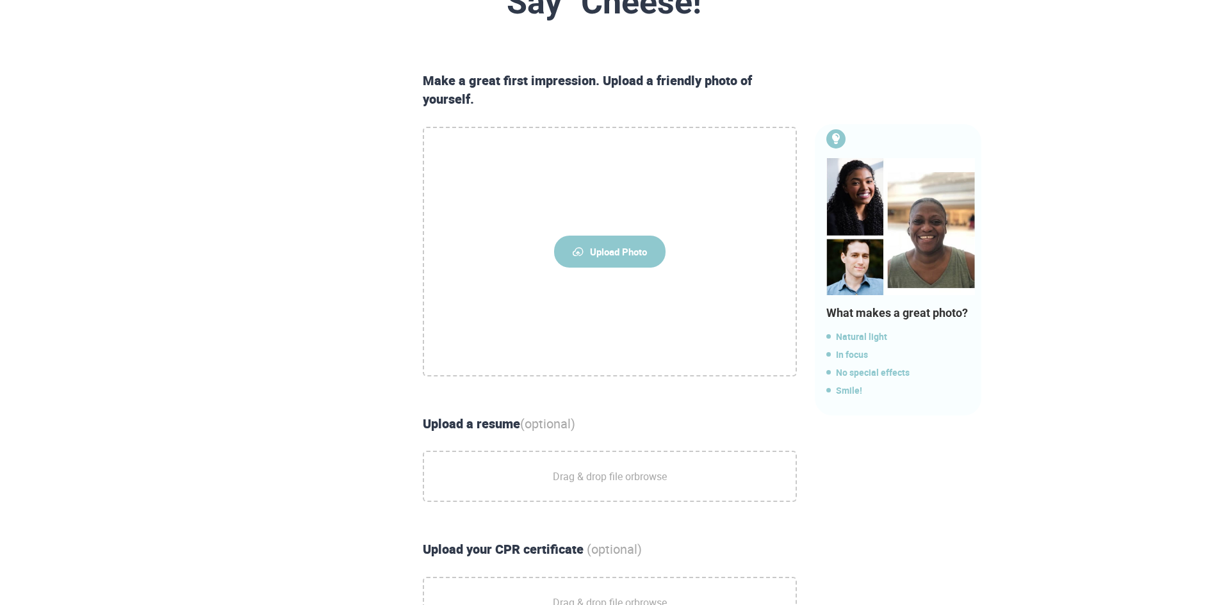
scroll to position [186, 0]
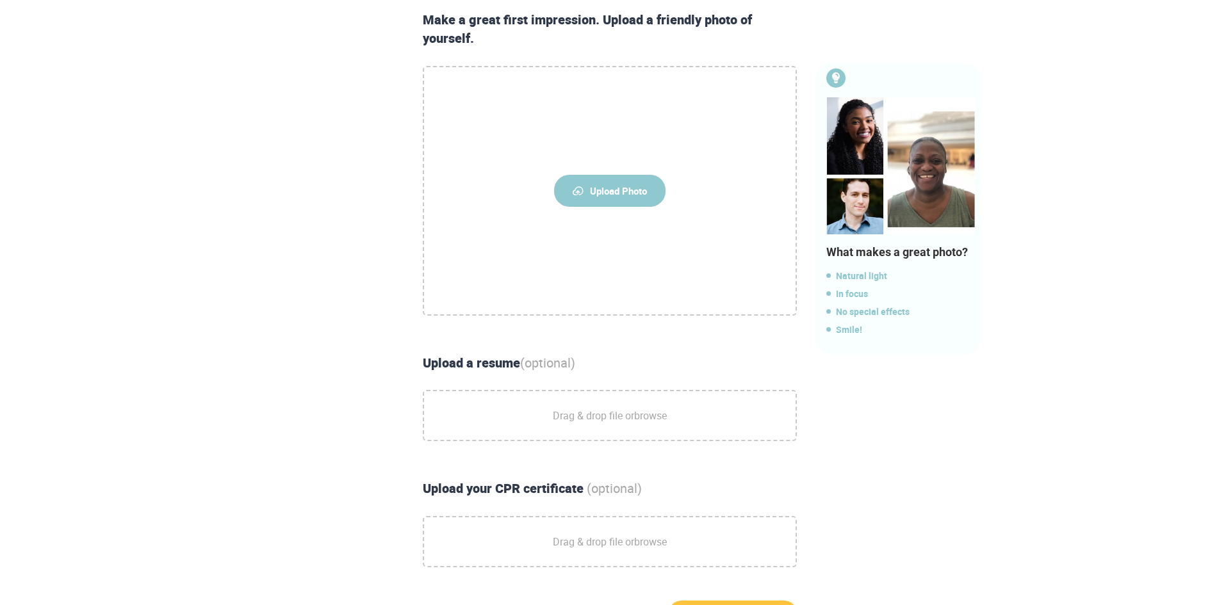
click at [592, 406] on span "Drag & drop file or browse" at bounding box center [610, 416] width 114 height 32
click at [0, 0] on input "Drag & drop file or browse" at bounding box center [0, 0] width 0 height 0
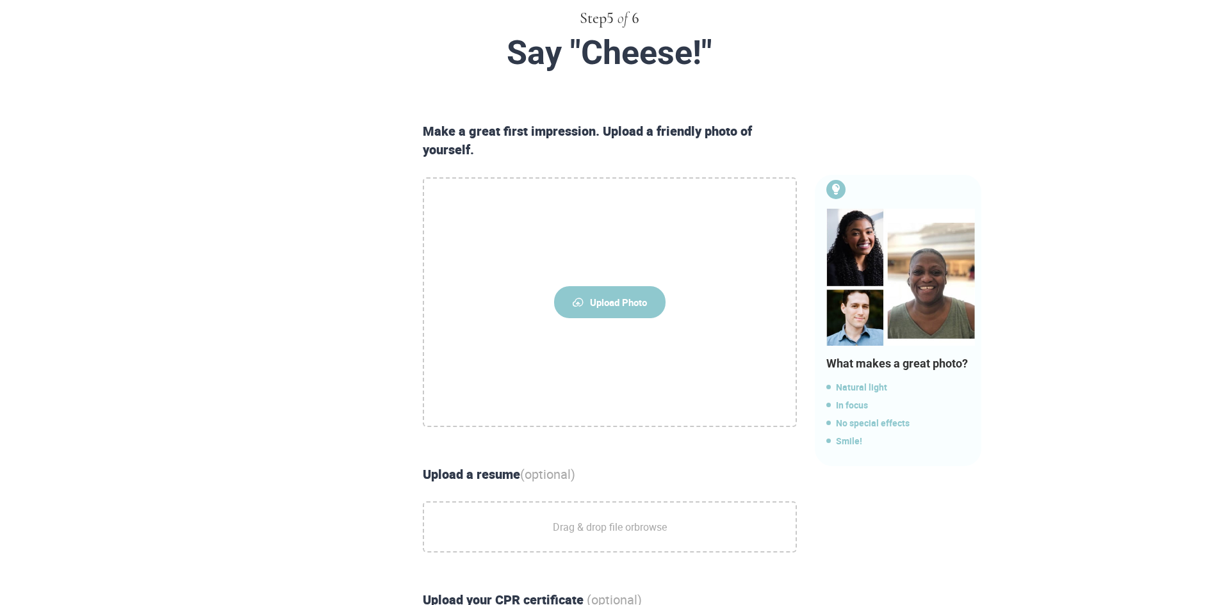
scroll to position [0, 0]
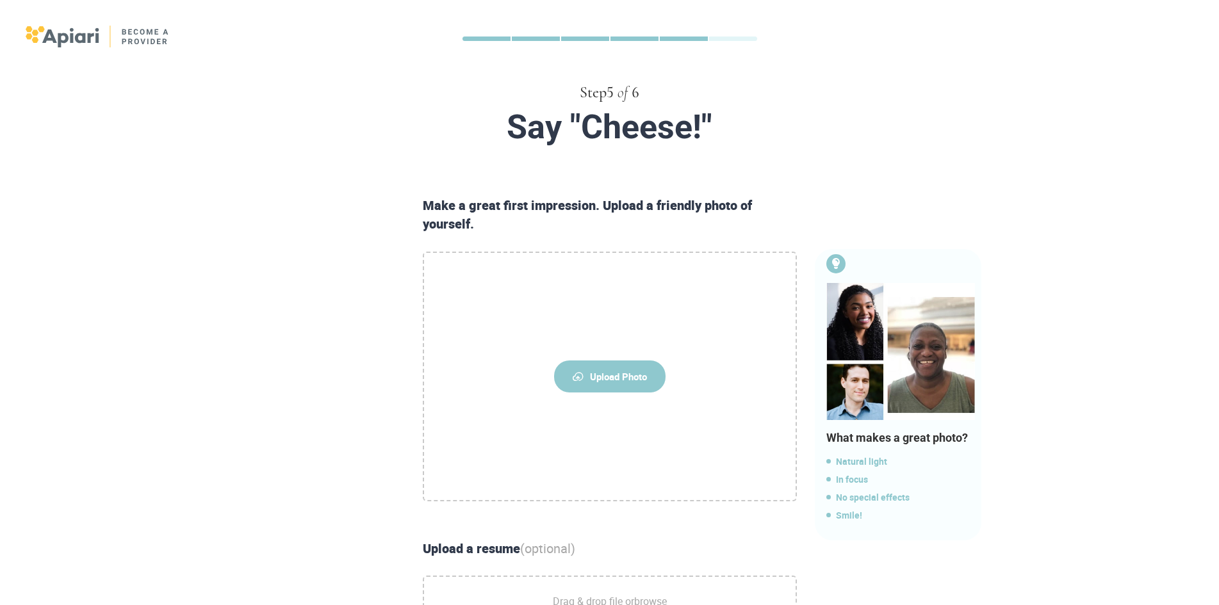
click at [604, 370] on span "Upload Photo" at bounding box center [609, 377] width 111 height 32
click at [0, 0] on input "Upload Photo" at bounding box center [0, 0] width 0 height 0
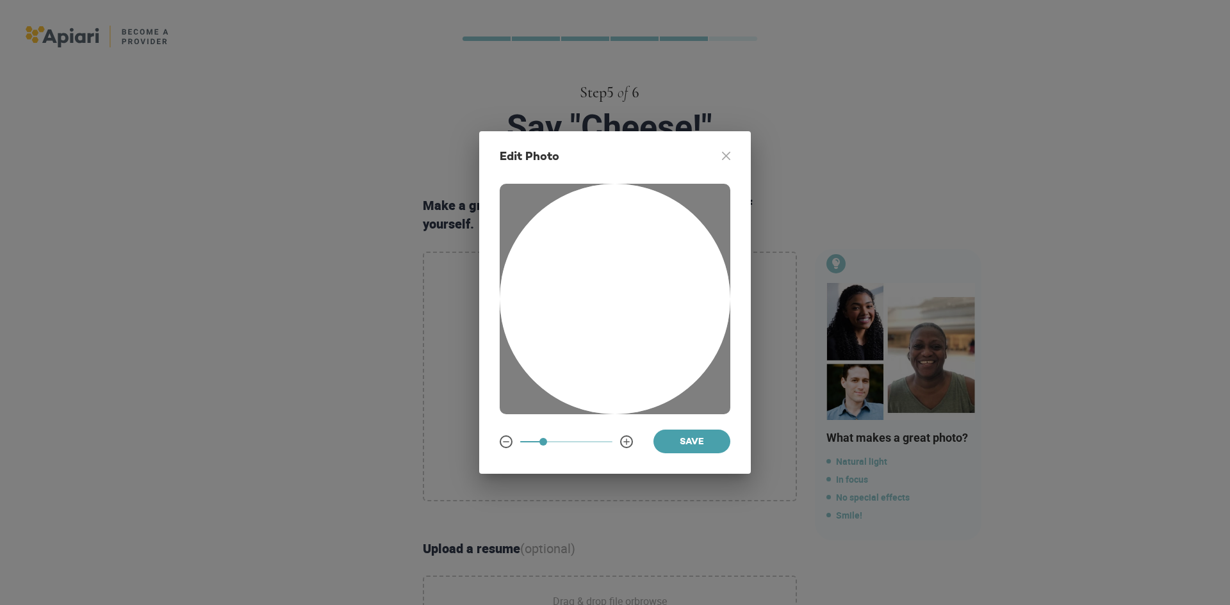
drag, startPoint x: 652, startPoint y: 336, endPoint x: 656, endPoint y: 343, distance: 8.0
click at [656, 343] on div at bounding box center [615, 299] width 231 height 231
click at [509, 444] on icon at bounding box center [506, 442] width 10 height 10
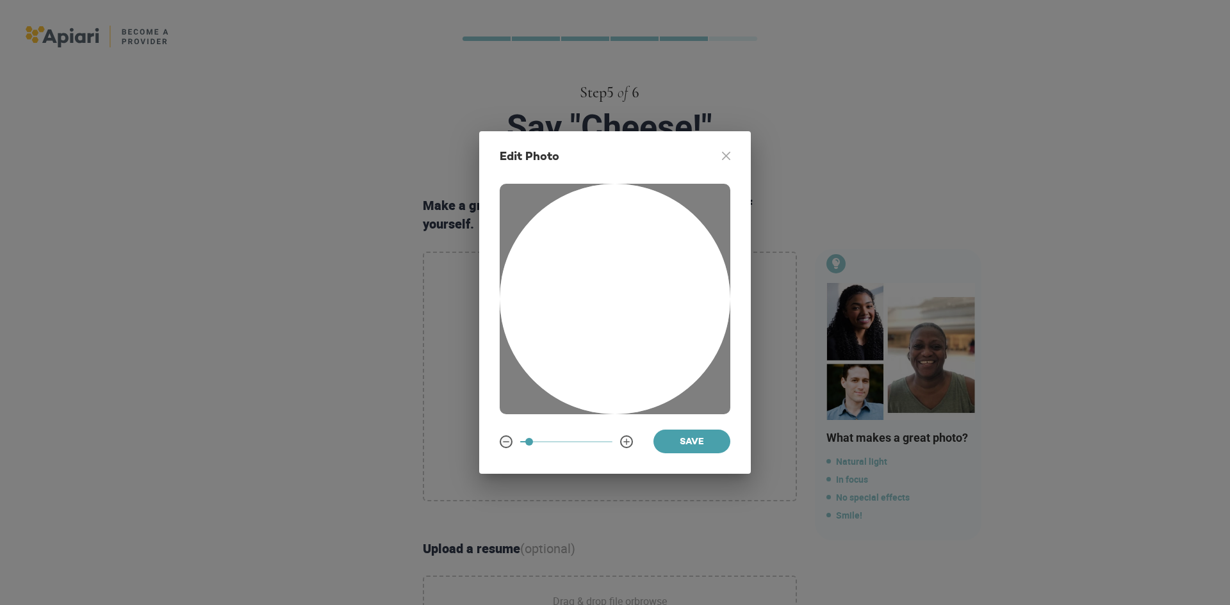
click at [509, 444] on icon at bounding box center [506, 442] width 10 height 10
click at [629, 441] on icon at bounding box center [626, 442] width 10 height 10
drag, startPoint x: 625, startPoint y: 329, endPoint x: 627, endPoint y: 345, distance: 16.1
click at [627, 345] on div at bounding box center [615, 299] width 231 height 231
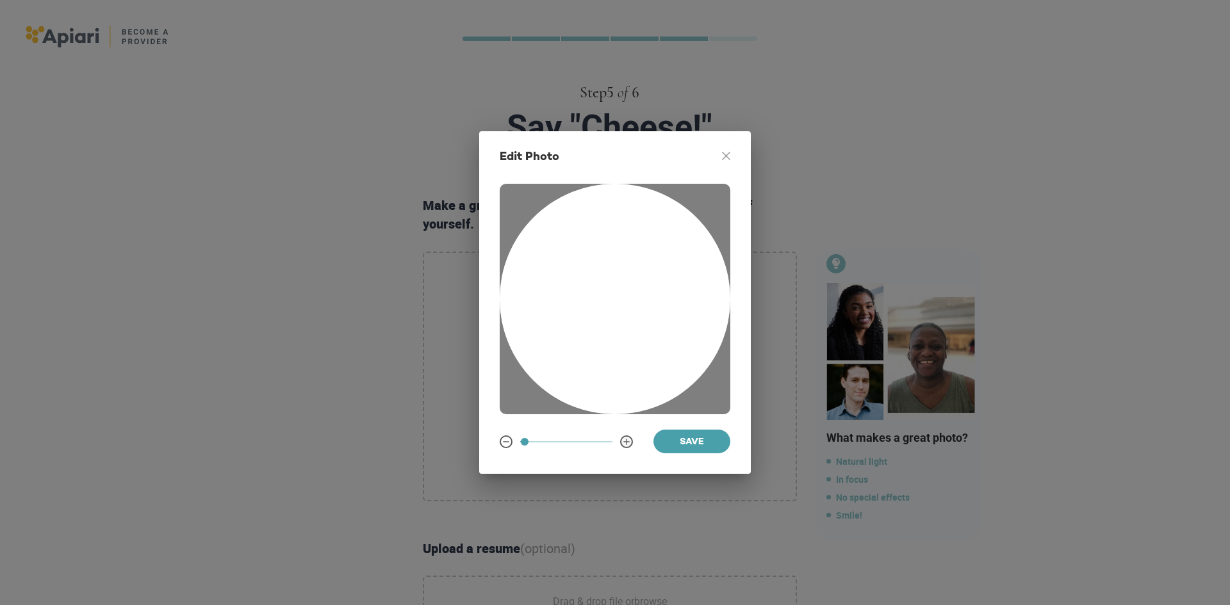
click at [623, 441] on icon at bounding box center [626, 442] width 10 height 10
click at [711, 441] on span "Save" at bounding box center [692, 443] width 56 height 16
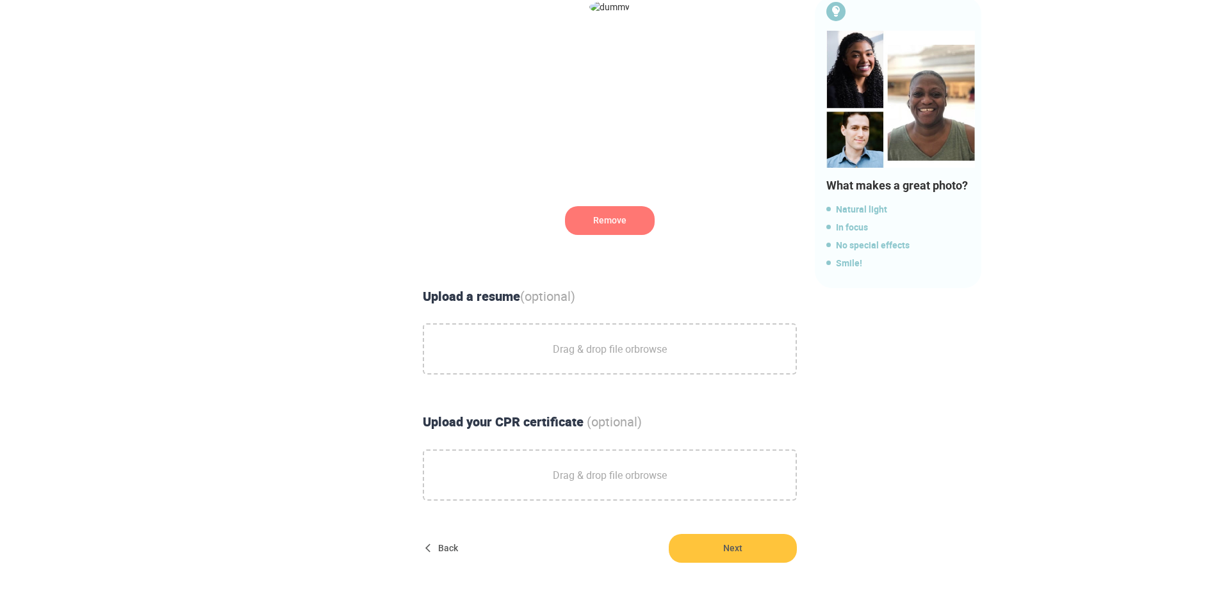
scroll to position [256, 0]
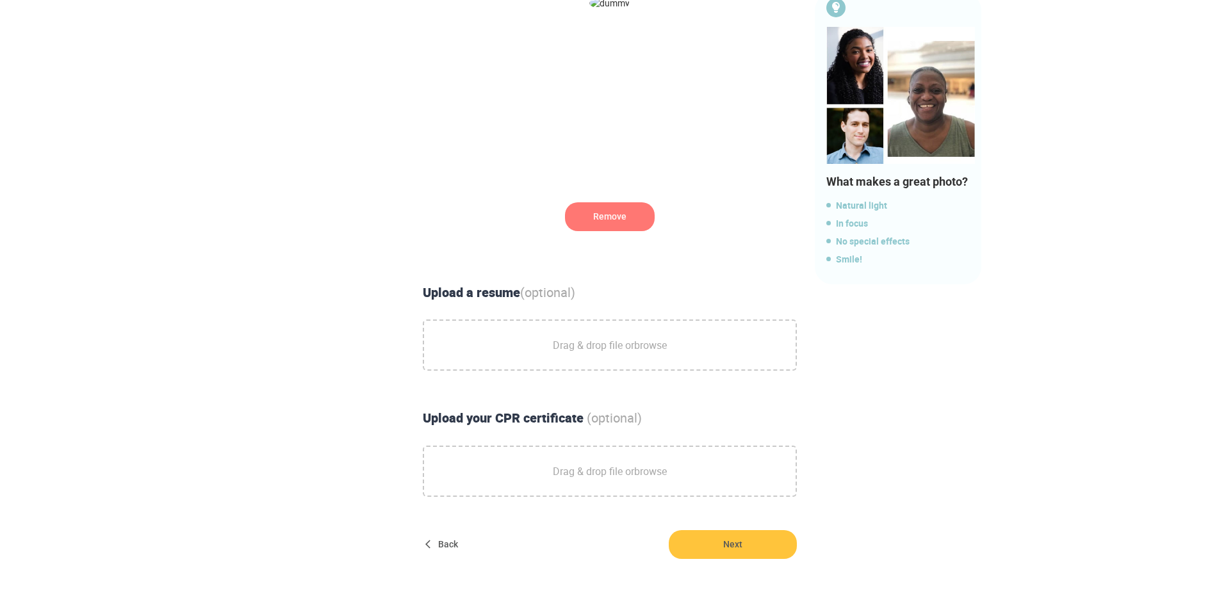
click at [591, 352] on span "Drag & drop file or browse" at bounding box center [610, 345] width 114 height 32
click at [0, 0] on input "Drag & drop file or browse" at bounding box center [0, 0] width 0 height 0
click at [586, 341] on span "Drag & drop file or browse" at bounding box center [610, 345] width 114 height 32
click at [0, 0] on input "Drag & drop file or browse" at bounding box center [0, 0] width 0 height 0
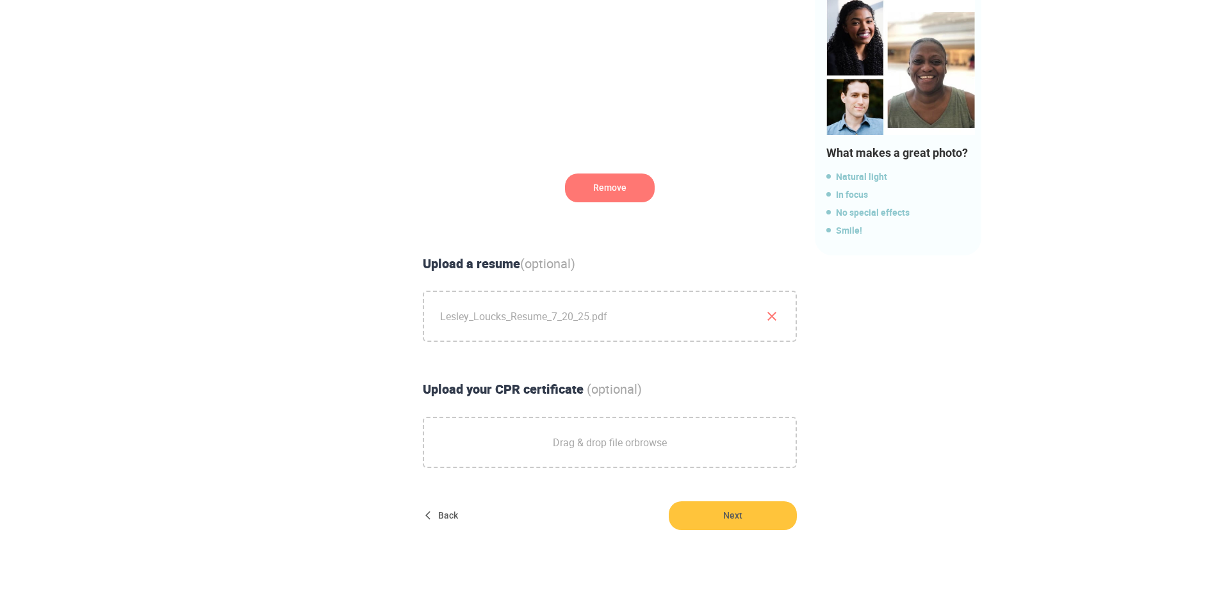
scroll to position [314, 0]
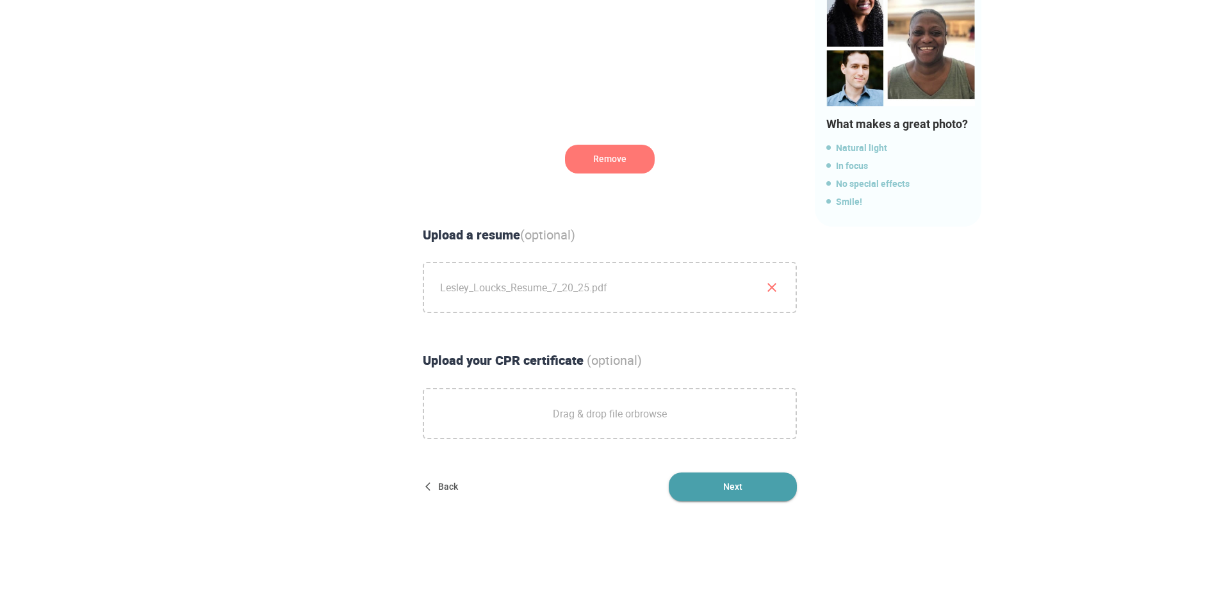
click at [722, 482] on span "Next" at bounding box center [733, 487] width 128 height 29
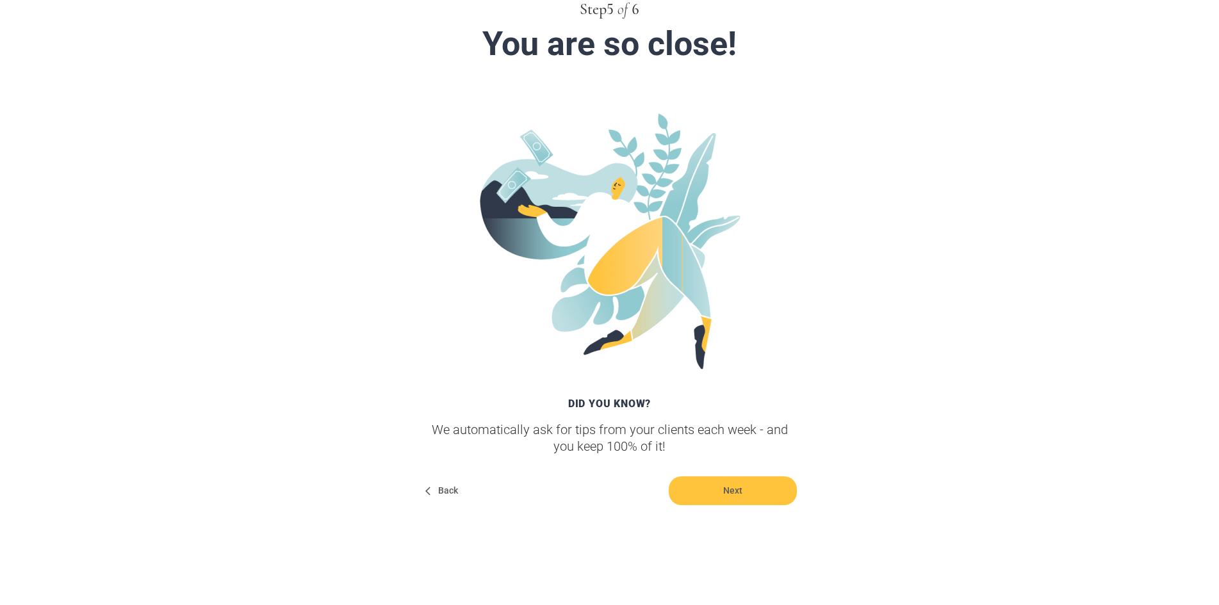
scroll to position [88, 0]
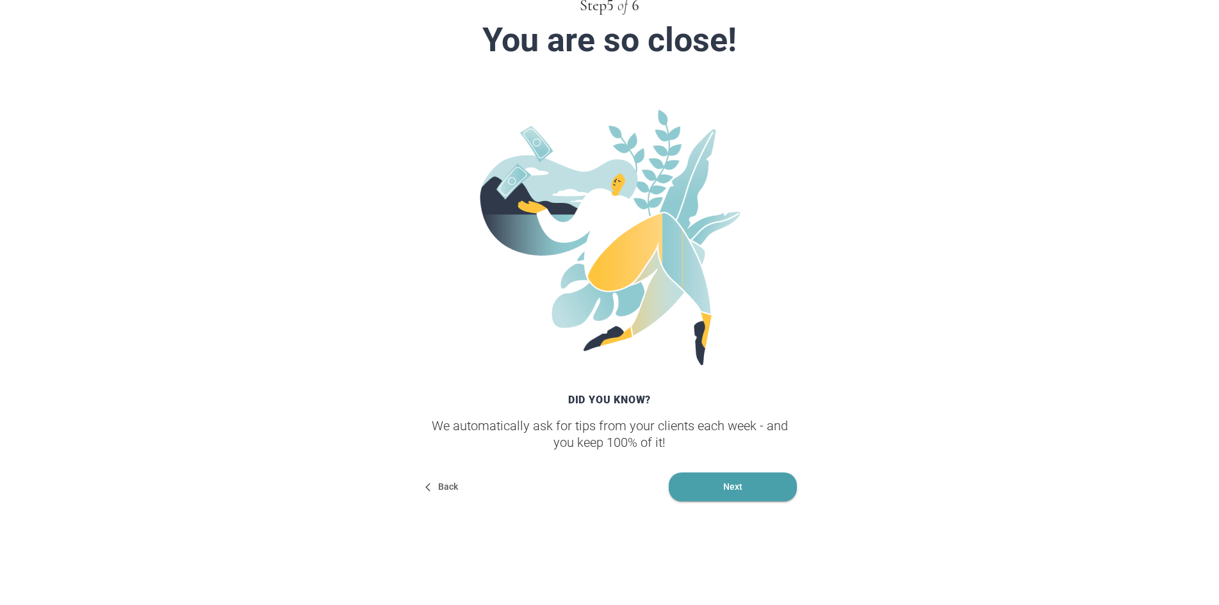
click at [729, 488] on span "Next" at bounding box center [733, 487] width 128 height 29
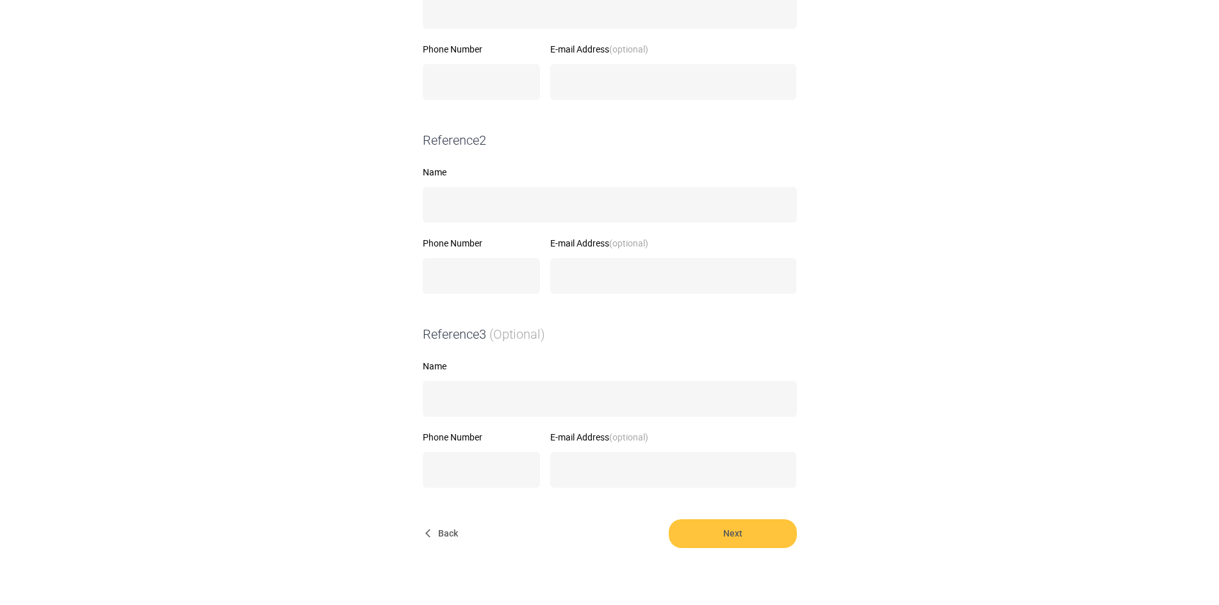
scroll to position [413, 0]
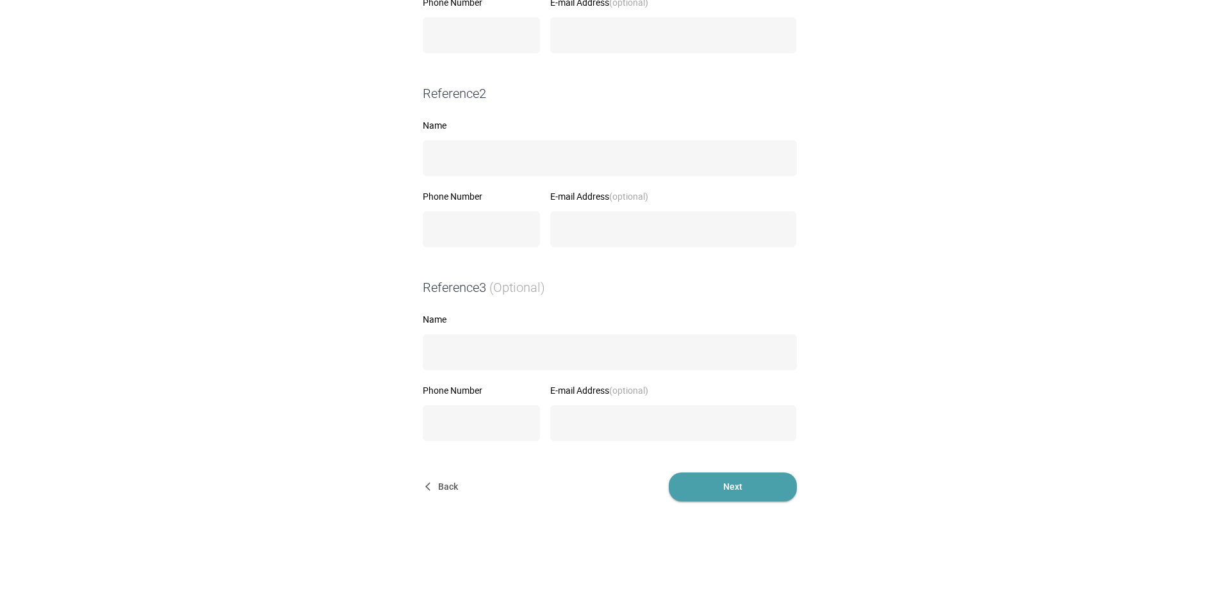
click at [744, 489] on span "Next" at bounding box center [733, 487] width 128 height 29
click at [731, 495] on span "Next" at bounding box center [733, 487] width 128 height 29
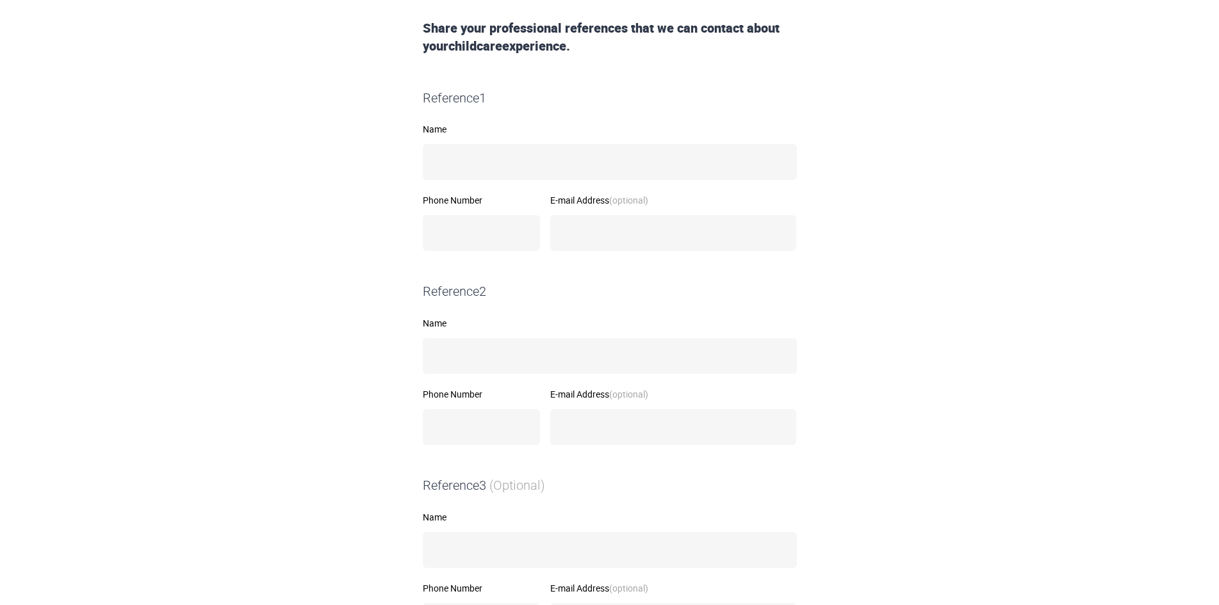
scroll to position [0, 0]
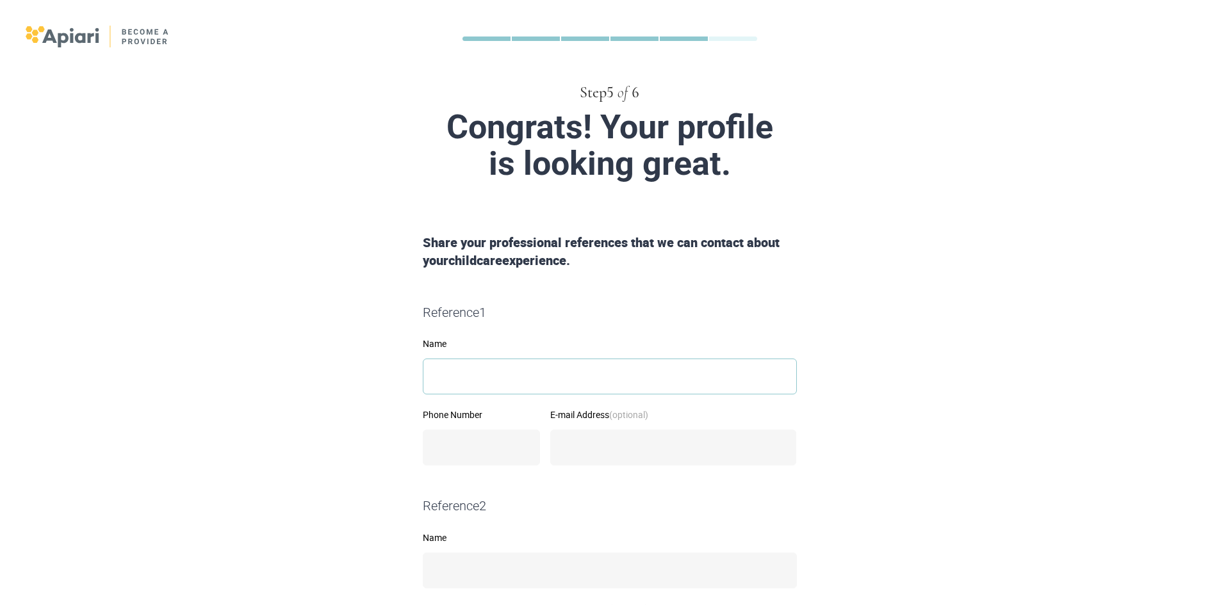
click at [475, 372] on input "Name" at bounding box center [610, 377] width 374 height 36
type input "*"
type input "**********"
click at [487, 459] on input "**********" at bounding box center [482, 448] width 118 height 36
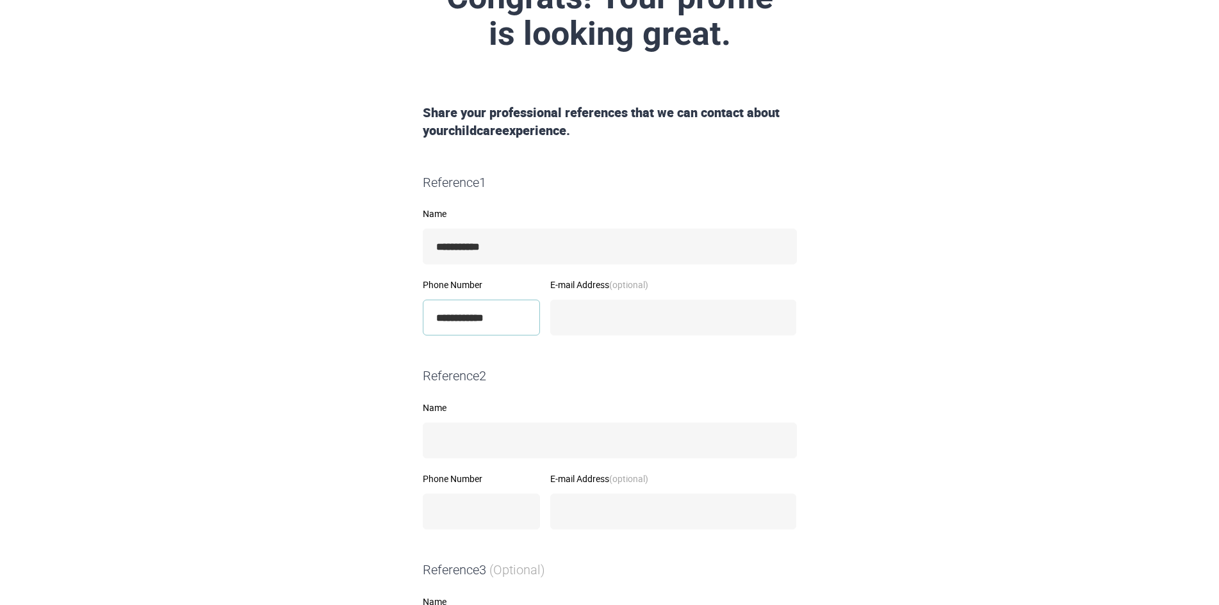
scroll to position [413, 0]
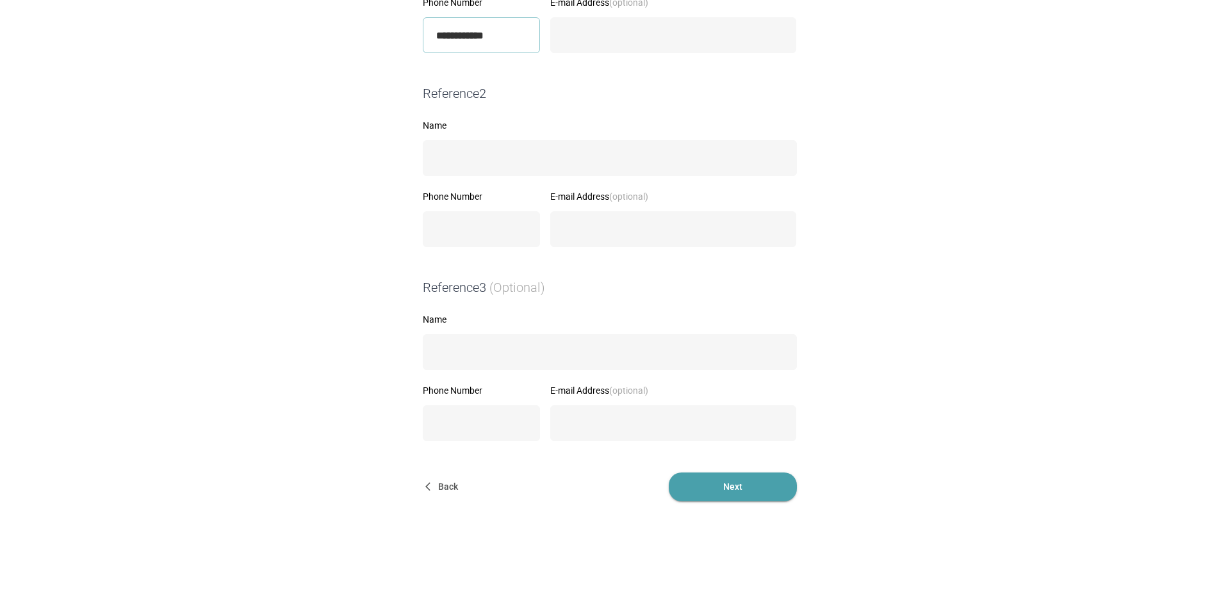
type input "**********"
click at [705, 474] on span "Next" at bounding box center [733, 487] width 128 height 29
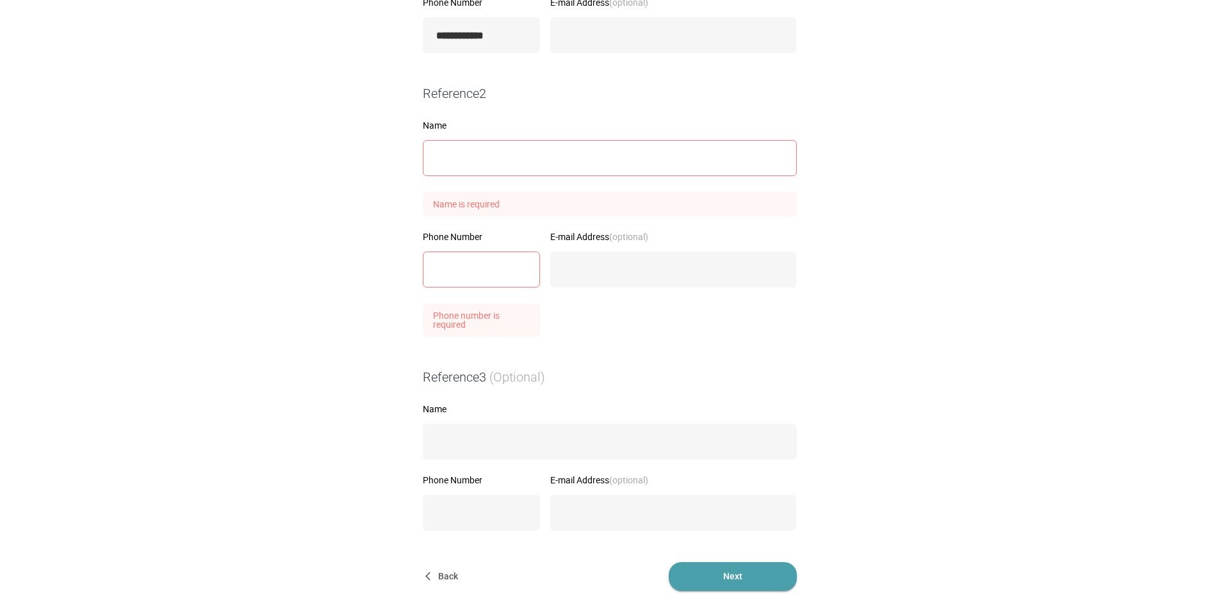
scroll to position [220, 0]
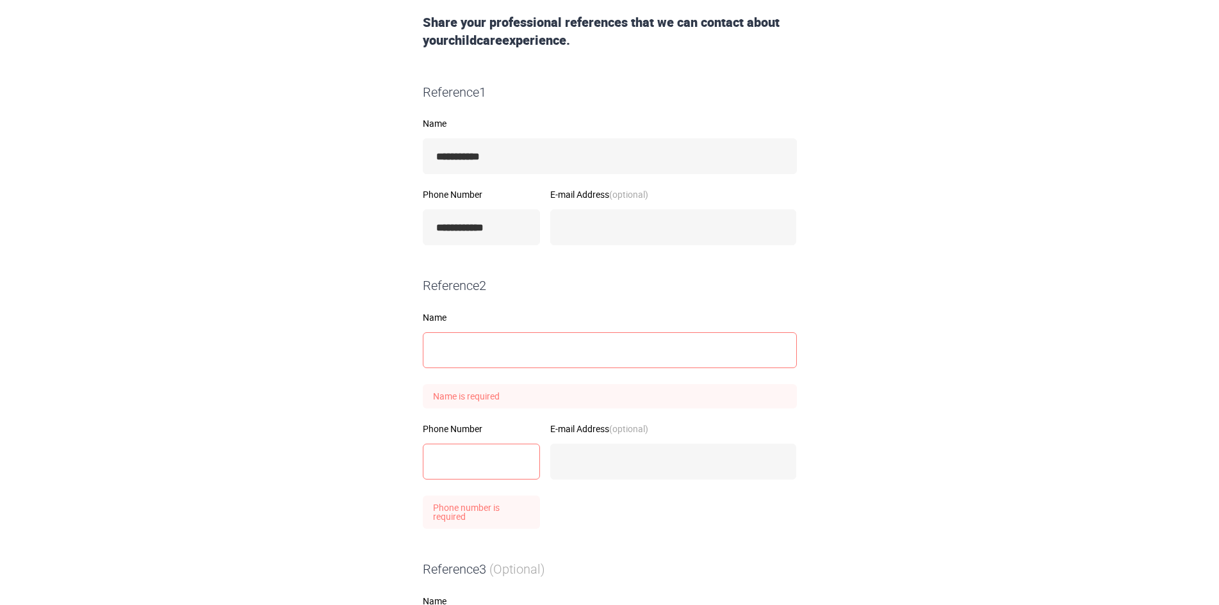
click at [493, 356] on input "Name" at bounding box center [610, 350] width 374 height 36
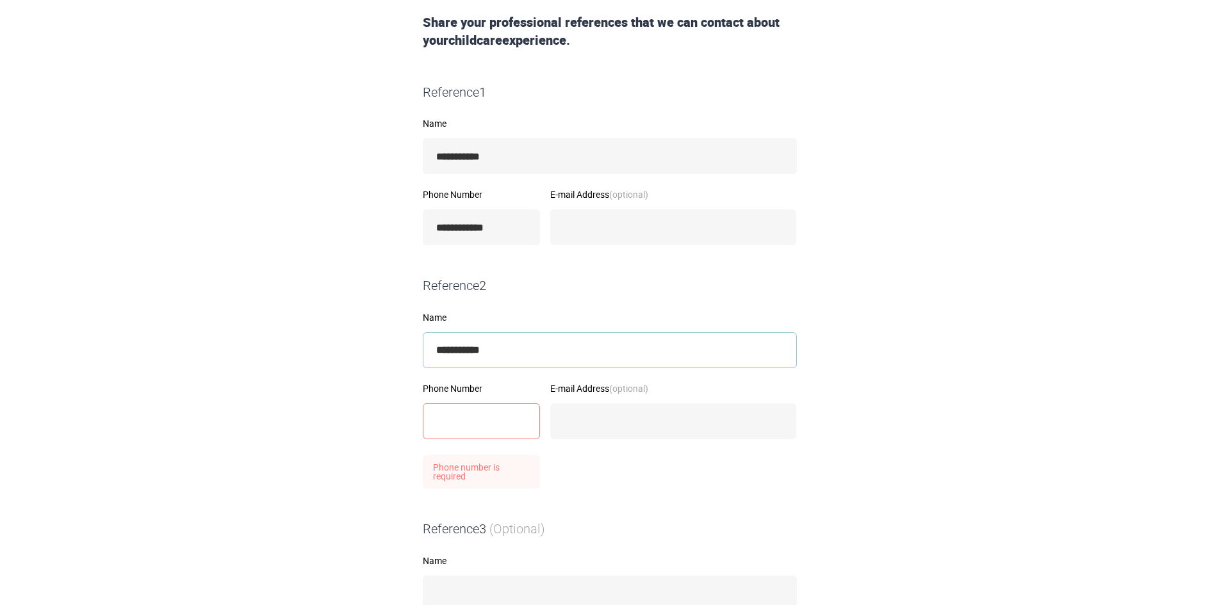
type input "**********"
click at [491, 419] on input "**********" at bounding box center [482, 422] width 118 height 36
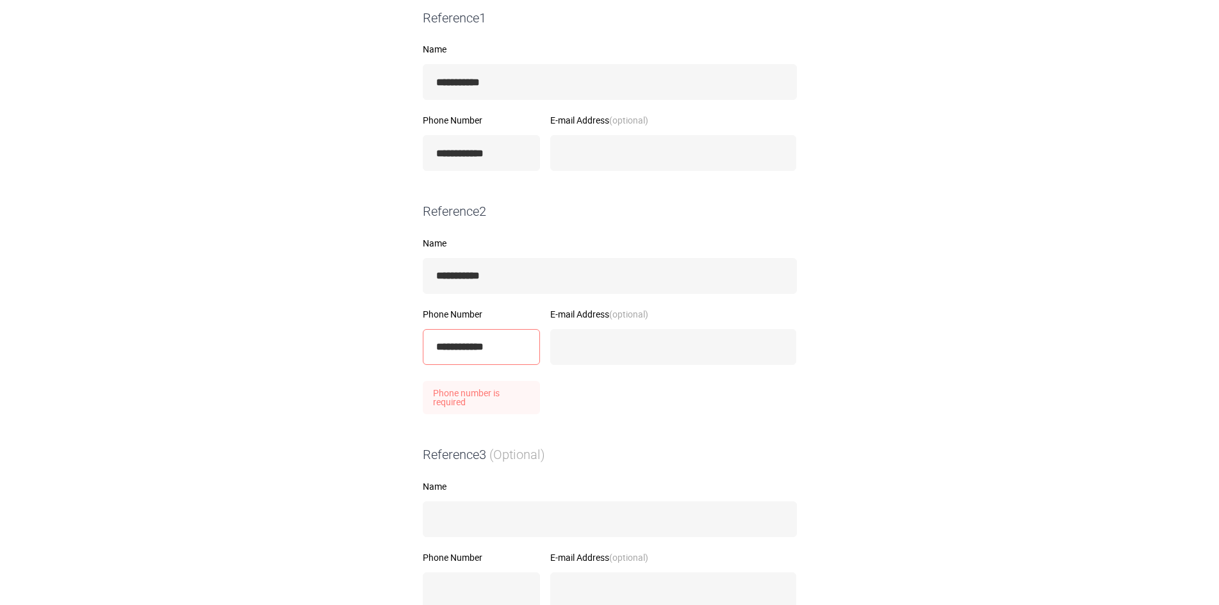
scroll to position [462, 0]
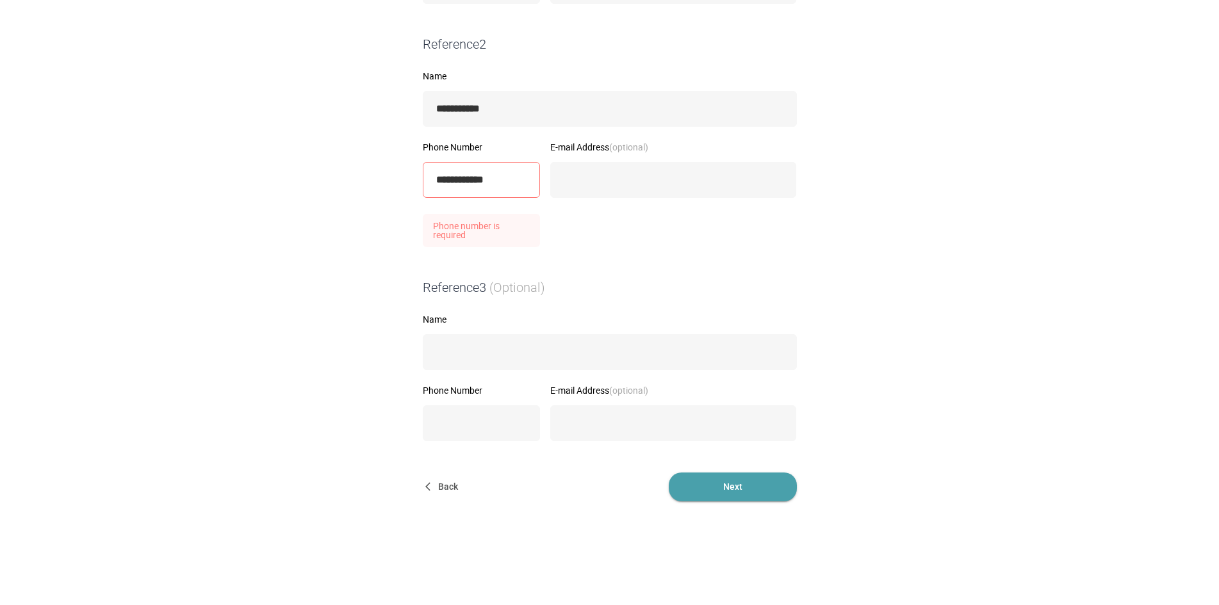
type input "**********"
click at [725, 484] on span "Next" at bounding box center [733, 487] width 128 height 29
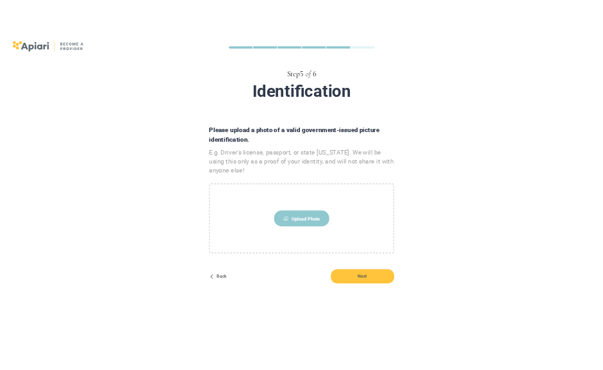
scroll to position [0, 0]
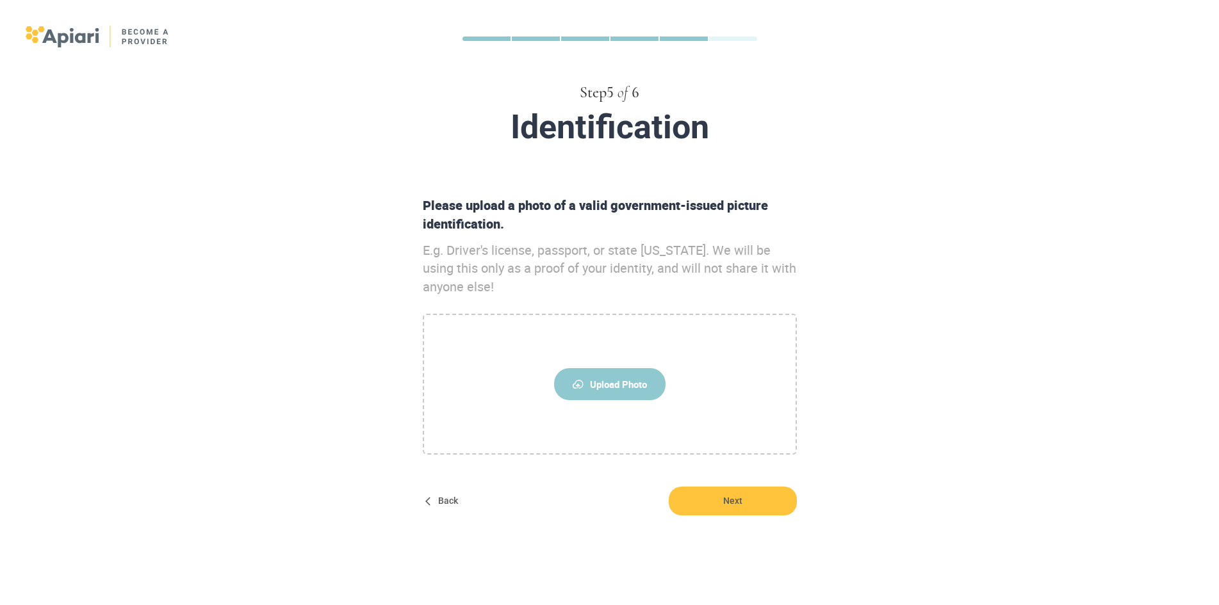
click at [595, 375] on span "Upload Photo" at bounding box center [609, 384] width 111 height 32
click at [0, 0] on input "Upload Photo" at bounding box center [0, 0] width 0 height 0
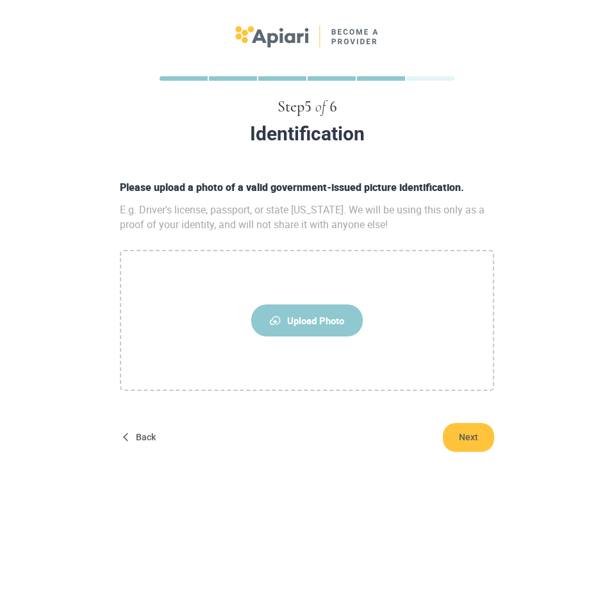
click at [304, 332] on span "Upload Photo" at bounding box center [306, 320] width 111 height 32
click at [0, 0] on input "Upload Photo" at bounding box center [0, 0] width 0 height 0
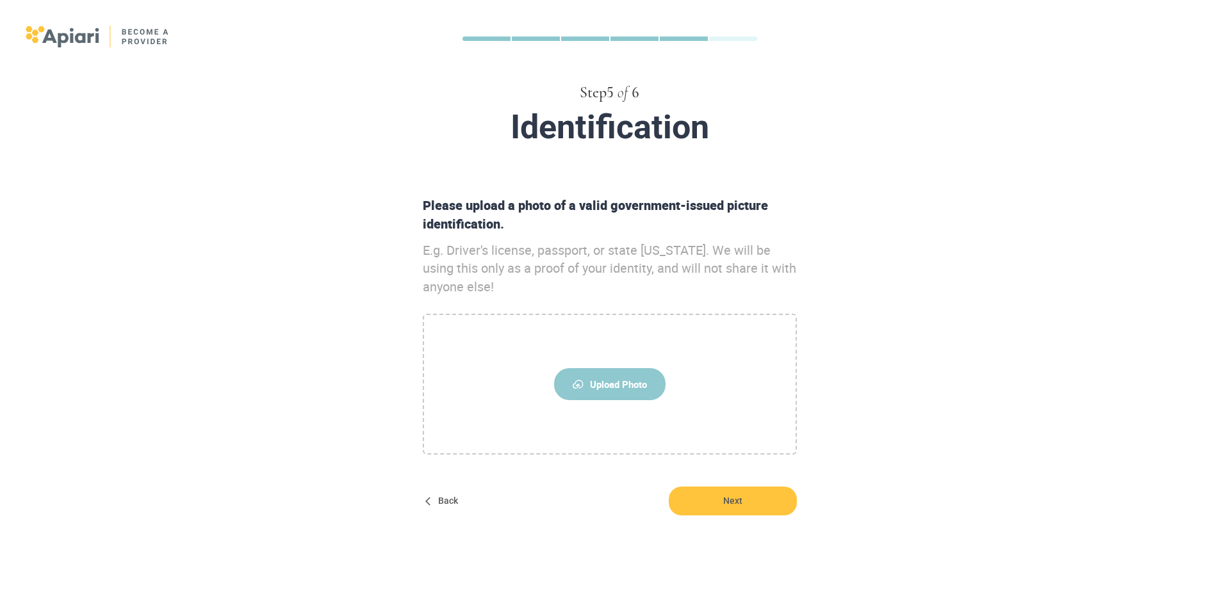
click at [628, 383] on span "Upload Photo" at bounding box center [609, 384] width 111 height 32
click at [0, 0] on input "Upload Photo" at bounding box center [0, 0] width 0 height 0
click at [632, 402] on label "Upload Photo" at bounding box center [610, 384] width 374 height 141
click at [0, 0] on input "Upload Photo" at bounding box center [0, 0] width 0 height 0
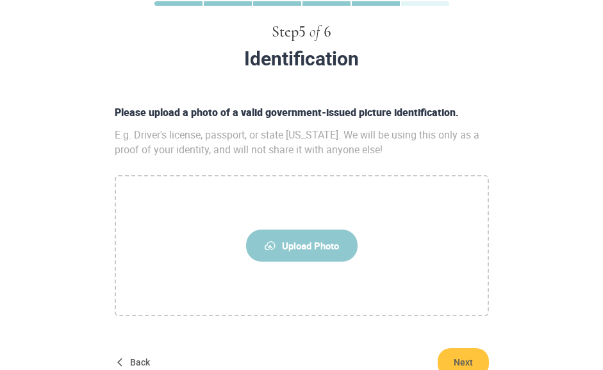
scroll to position [146, 0]
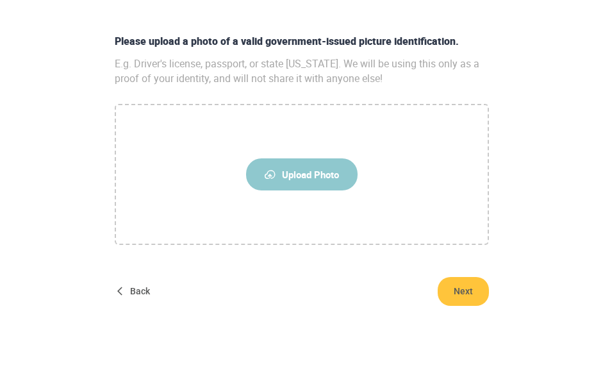
click at [299, 170] on span "Upload Photo" at bounding box center [301, 174] width 111 height 32
click at [0, 0] on input "Upload Photo" at bounding box center [0, 0] width 0 height 0
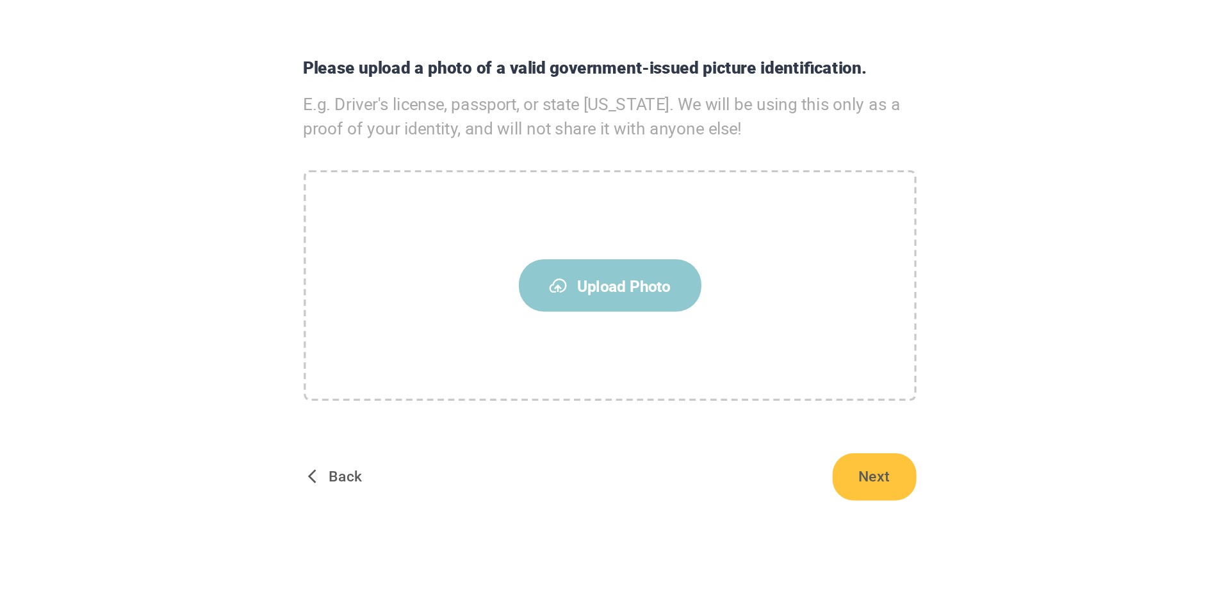
scroll to position [15, 0]
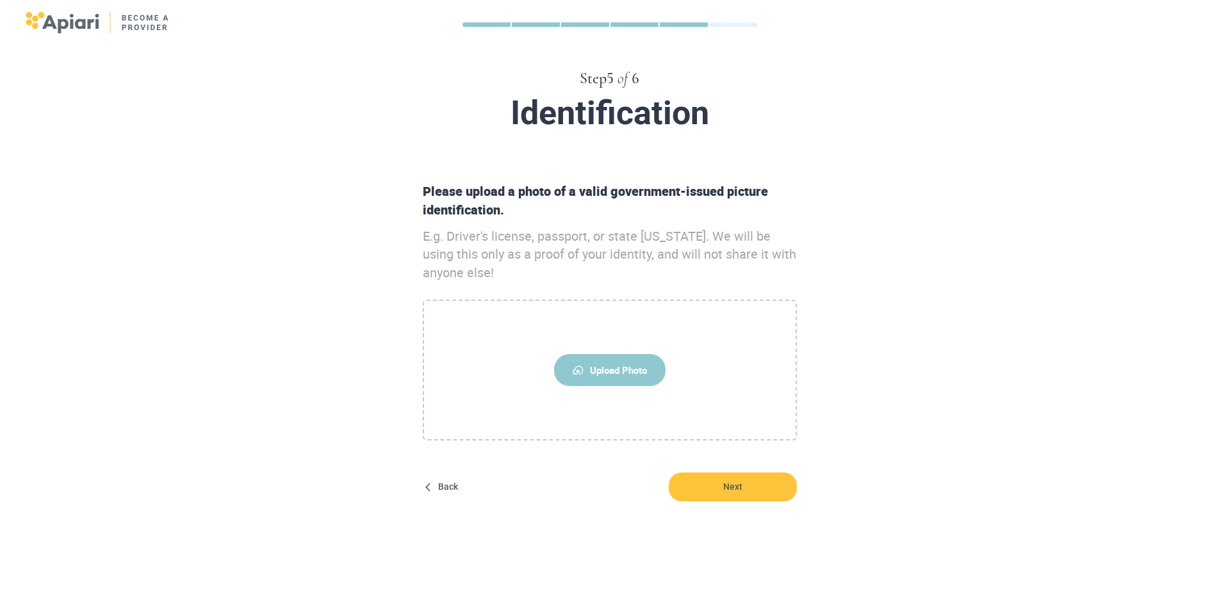
click at [589, 372] on span "Upload Photo" at bounding box center [609, 370] width 111 height 32
click at [0, 0] on input "Upload Photo" at bounding box center [0, 0] width 0 height 0
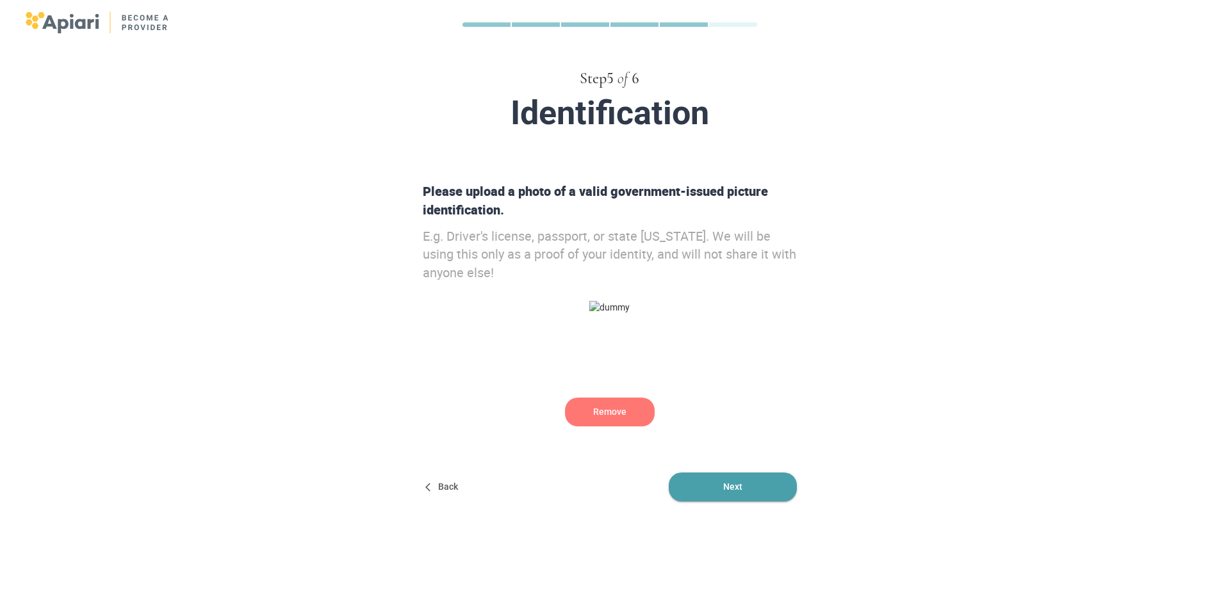
click at [722, 480] on span "Next" at bounding box center [733, 487] width 128 height 29
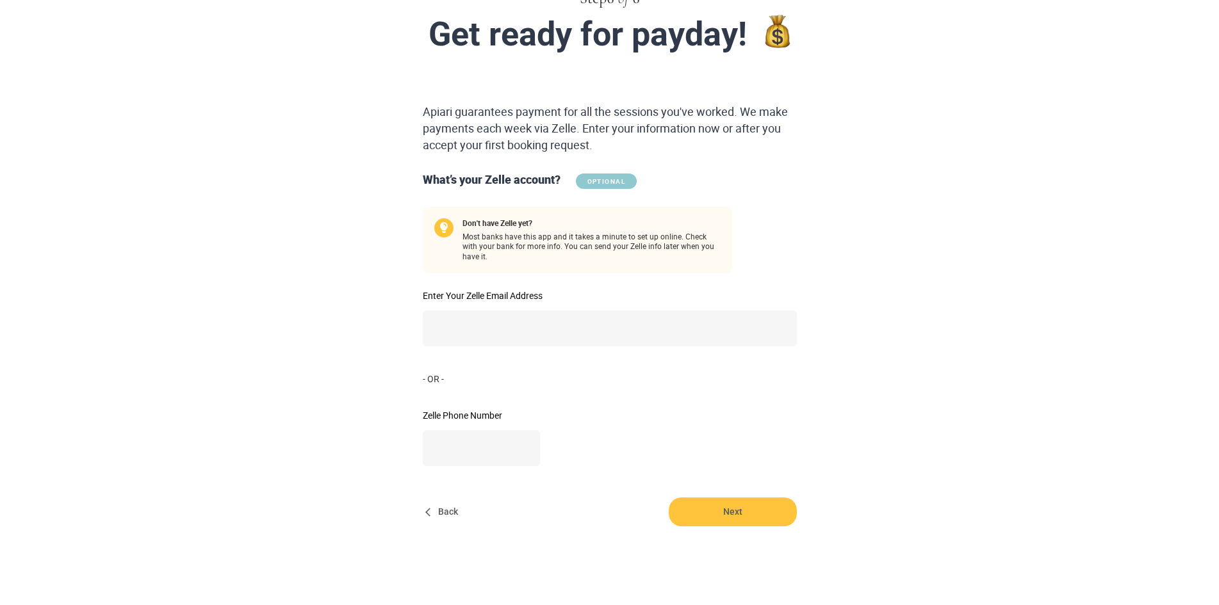
scroll to position [111, 0]
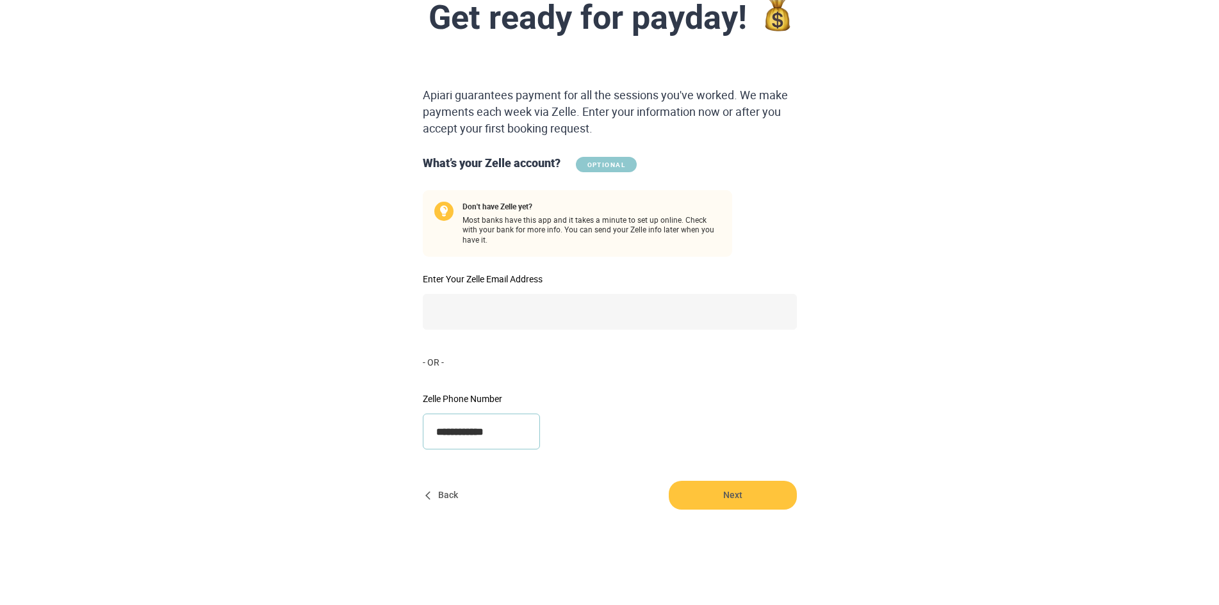
click at [470, 429] on input "**********" at bounding box center [482, 432] width 118 height 36
type input "**********"
click at [740, 492] on span "Next" at bounding box center [733, 495] width 128 height 29
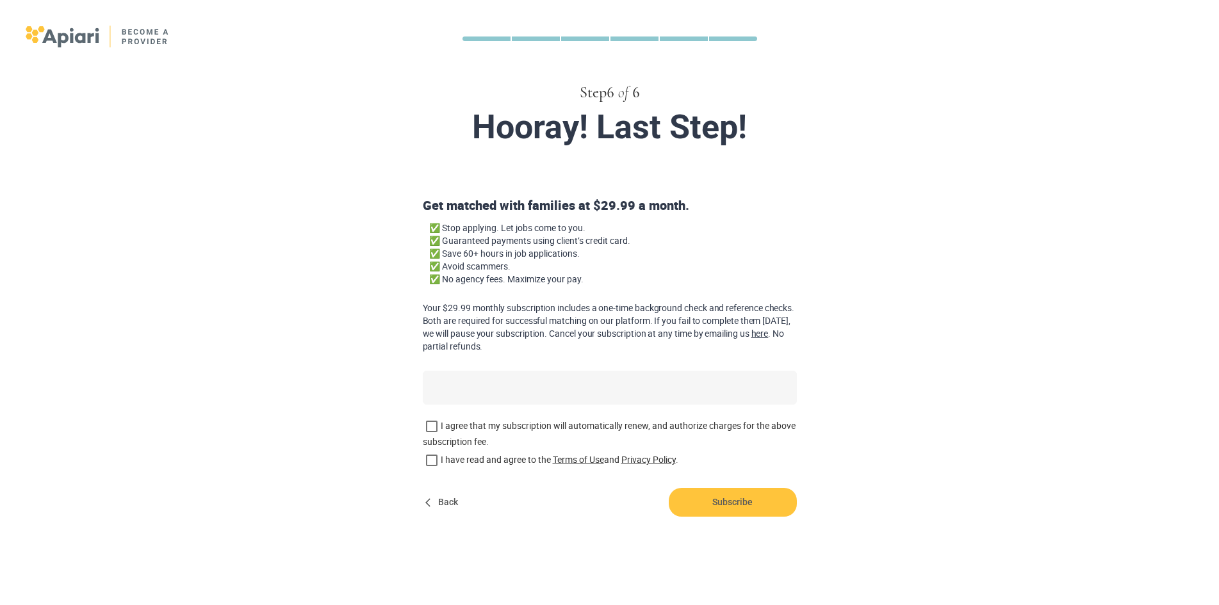
scroll to position [21, 0]
